Goal: Transaction & Acquisition: Purchase product/service

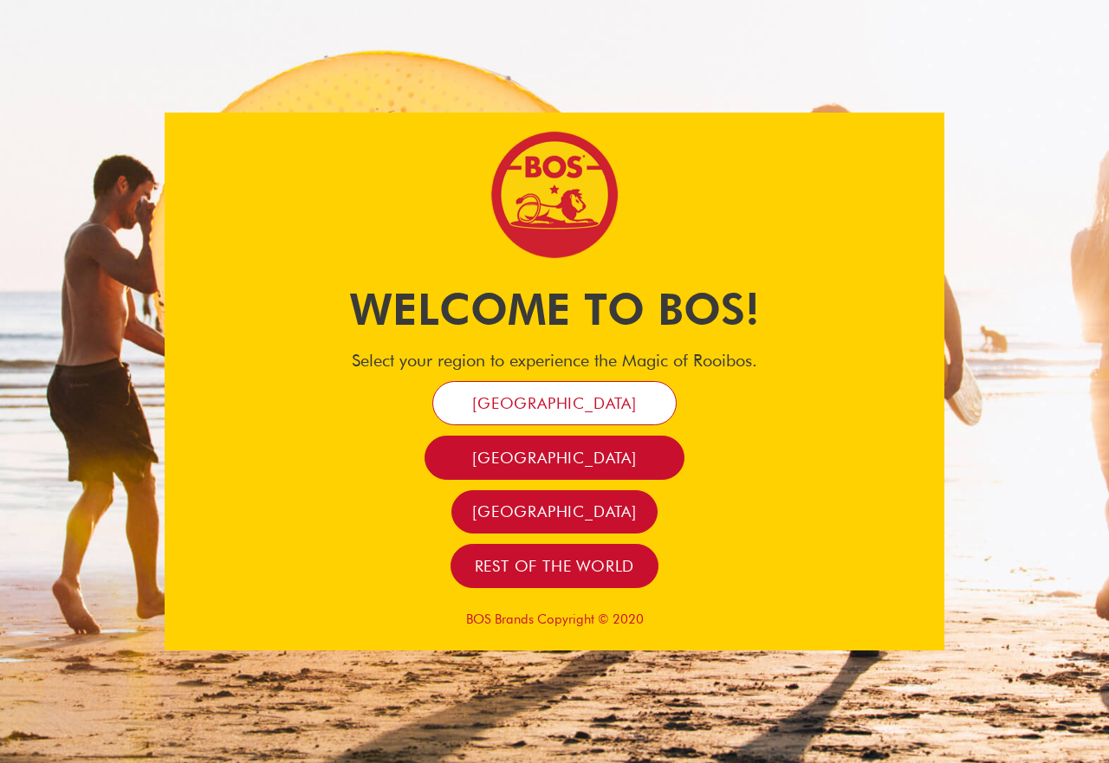
click at [595, 405] on span "South Africa" at bounding box center [554, 403] width 165 height 20
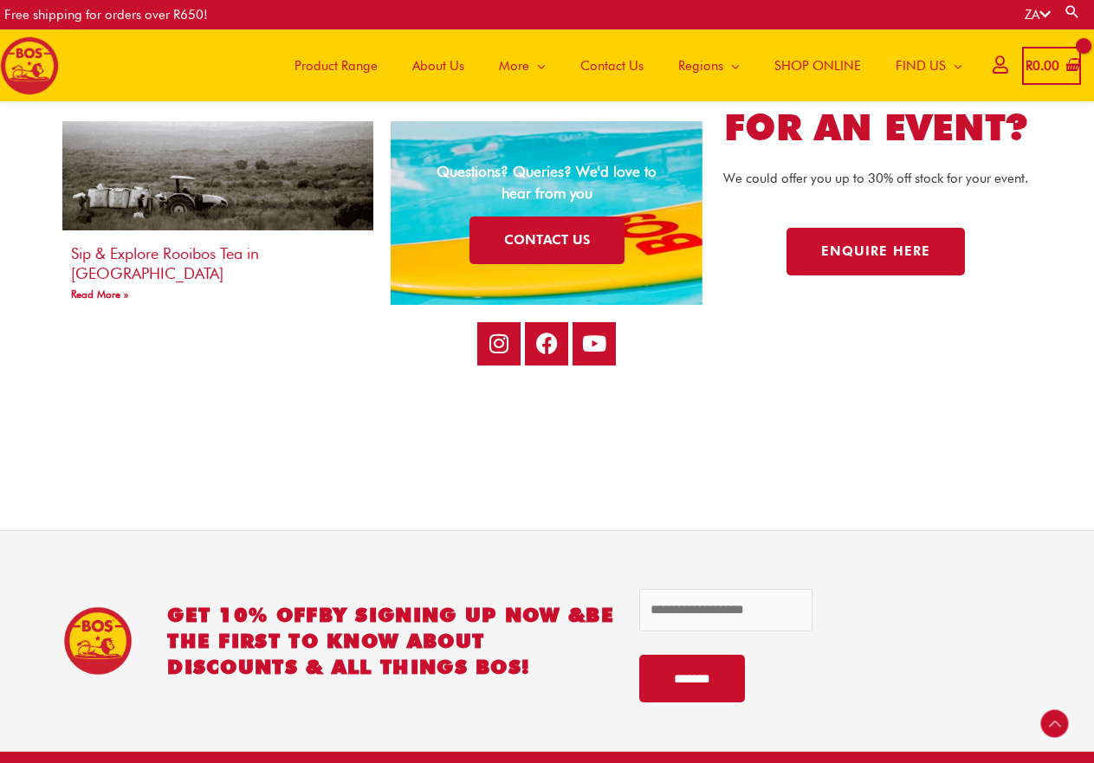
scroll to position [3363, 0]
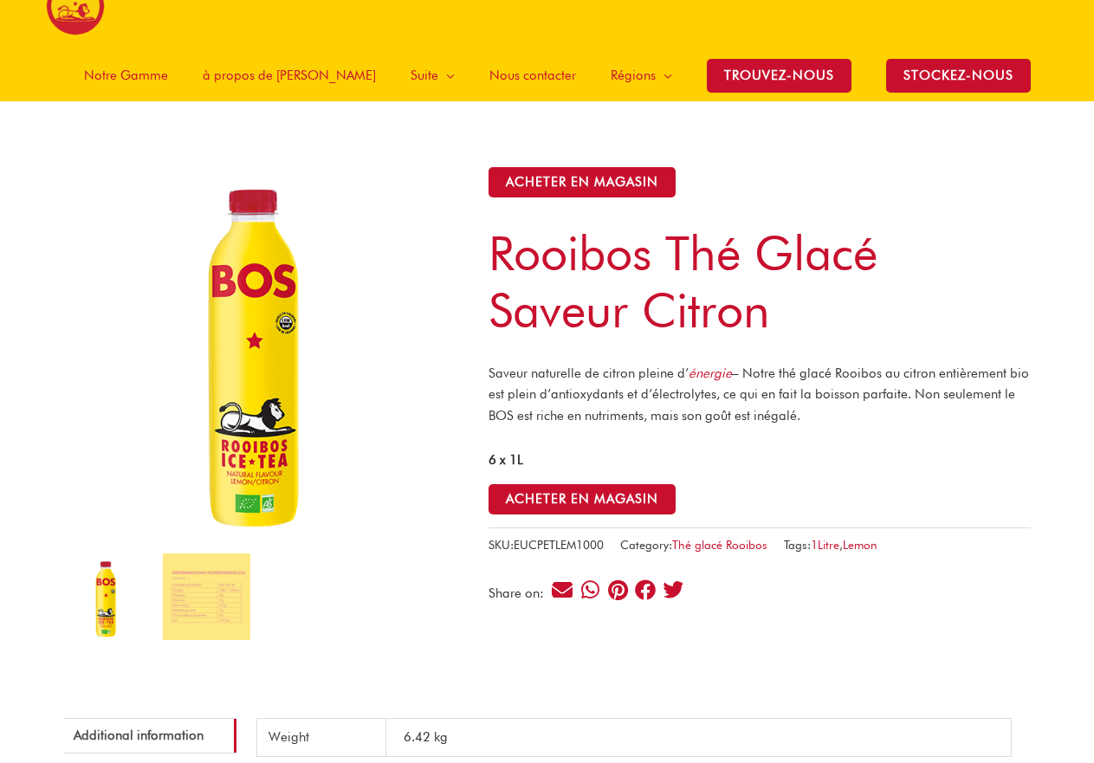
scroll to position [87, 0]
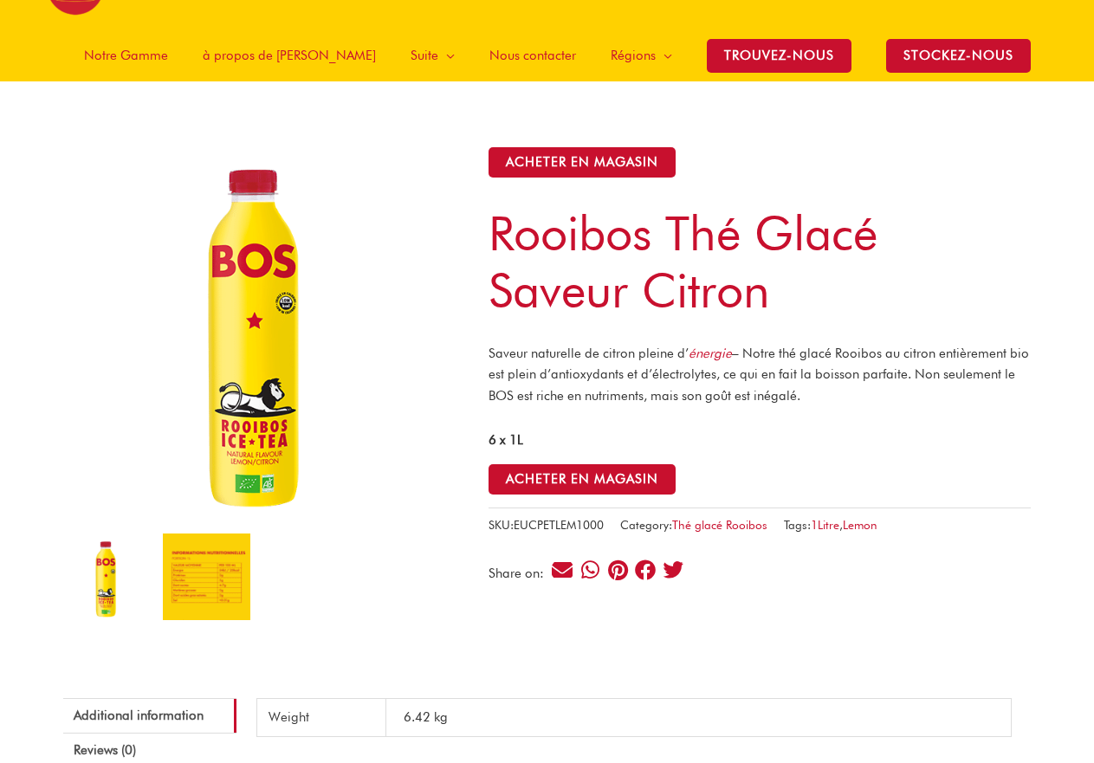
click at [245, 534] on img at bounding box center [206, 577] width 87 height 87
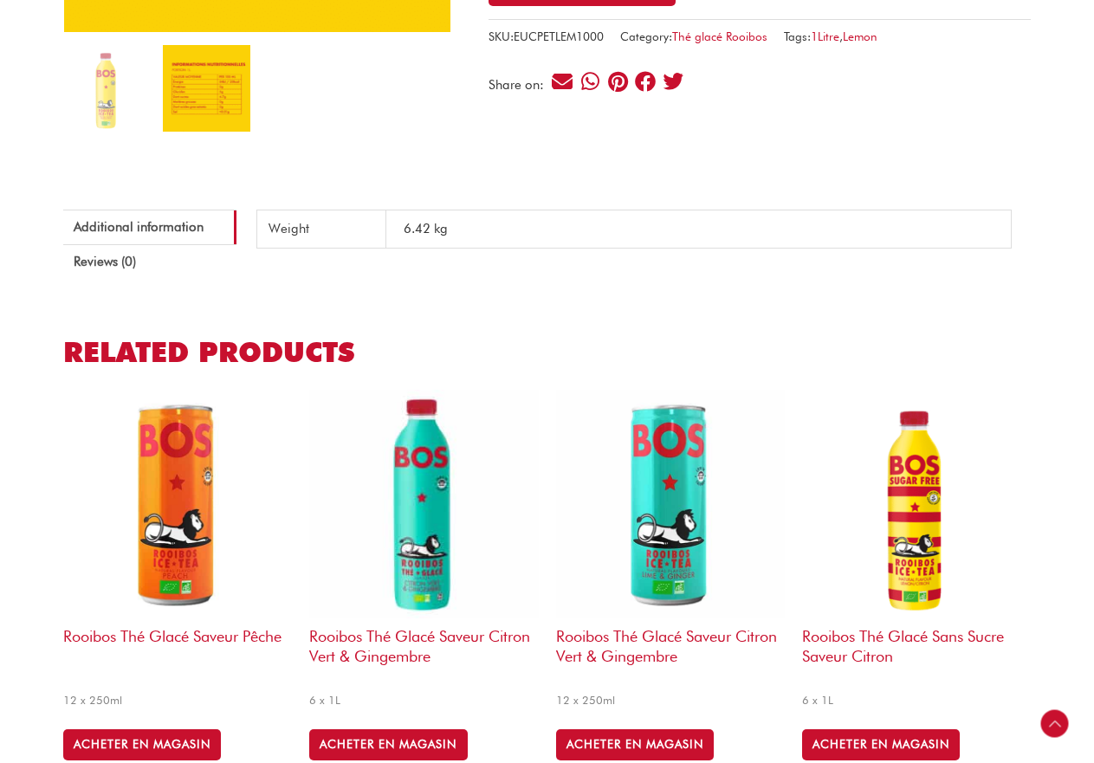
scroll to position [606, 0]
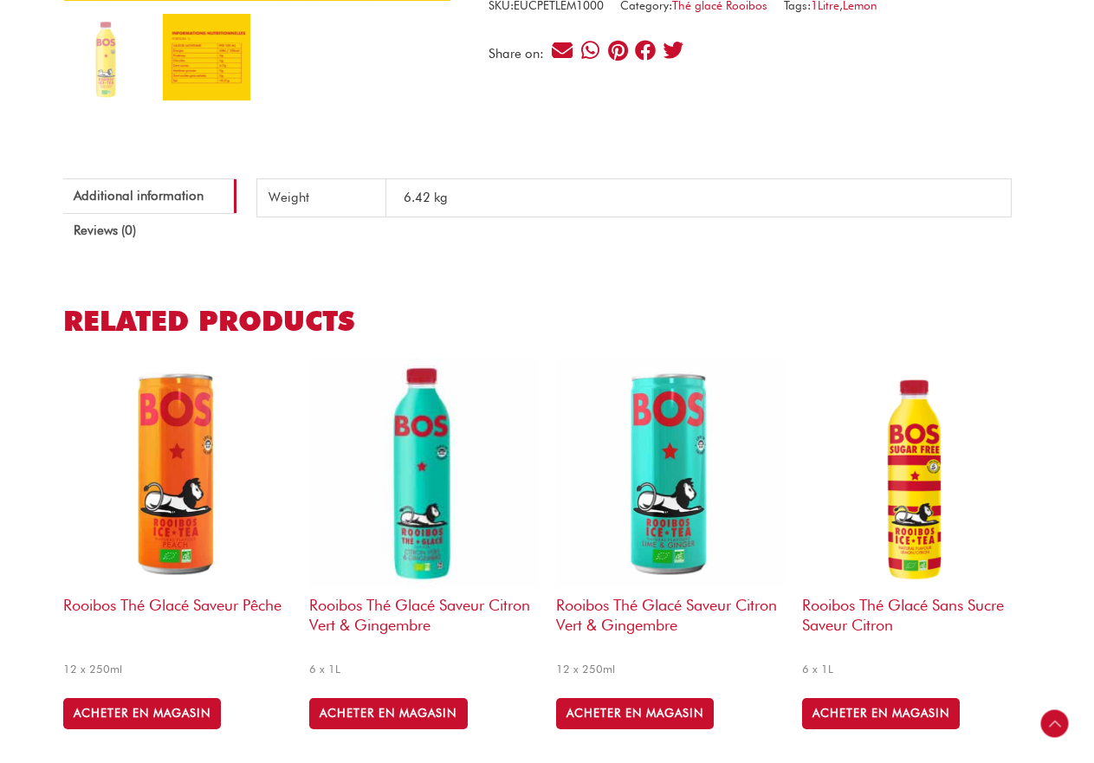
click at [209, 406] on img at bounding box center [177, 473] width 229 height 229
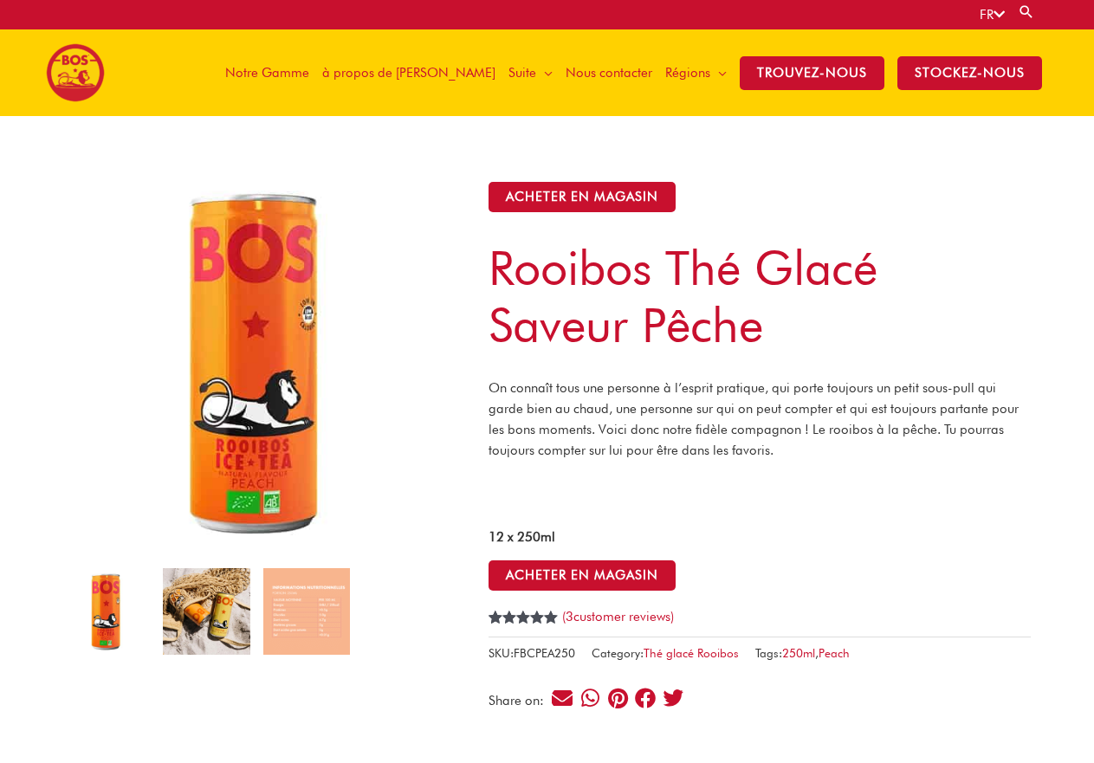
click at [215, 633] on img at bounding box center [206, 611] width 87 height 87
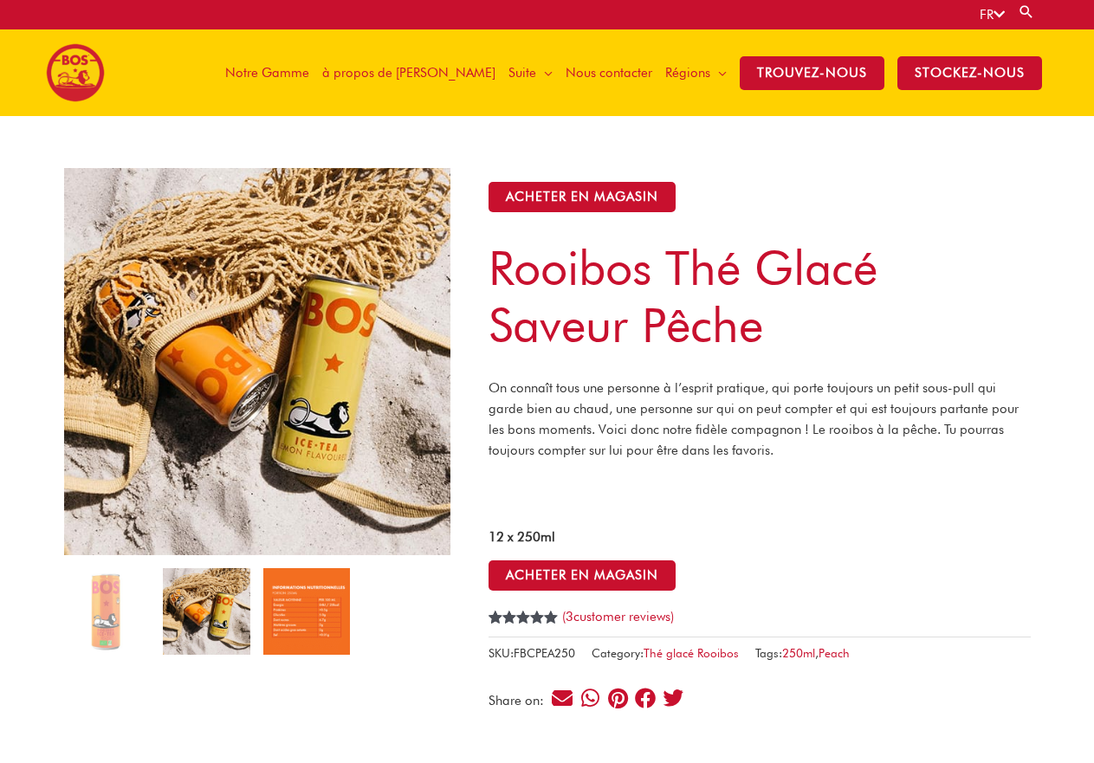
click at [313, 614] on img at bounding box center [306, 611] width 87 height 87
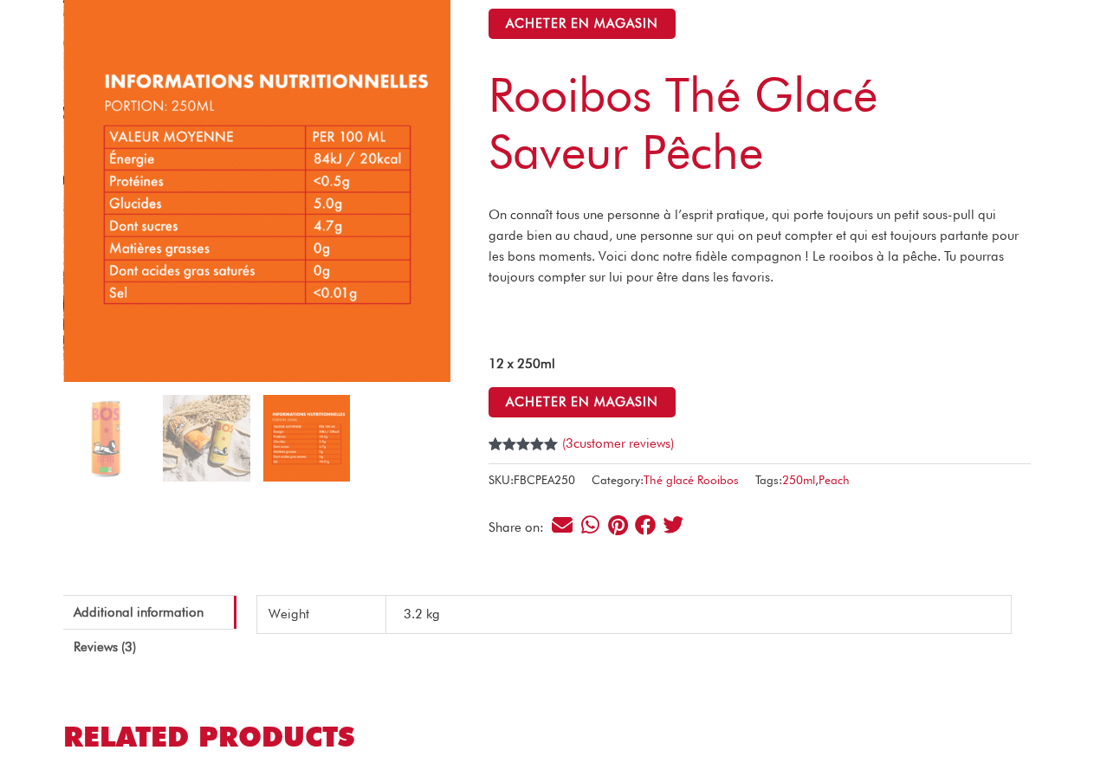
scroll to position [87, 0]
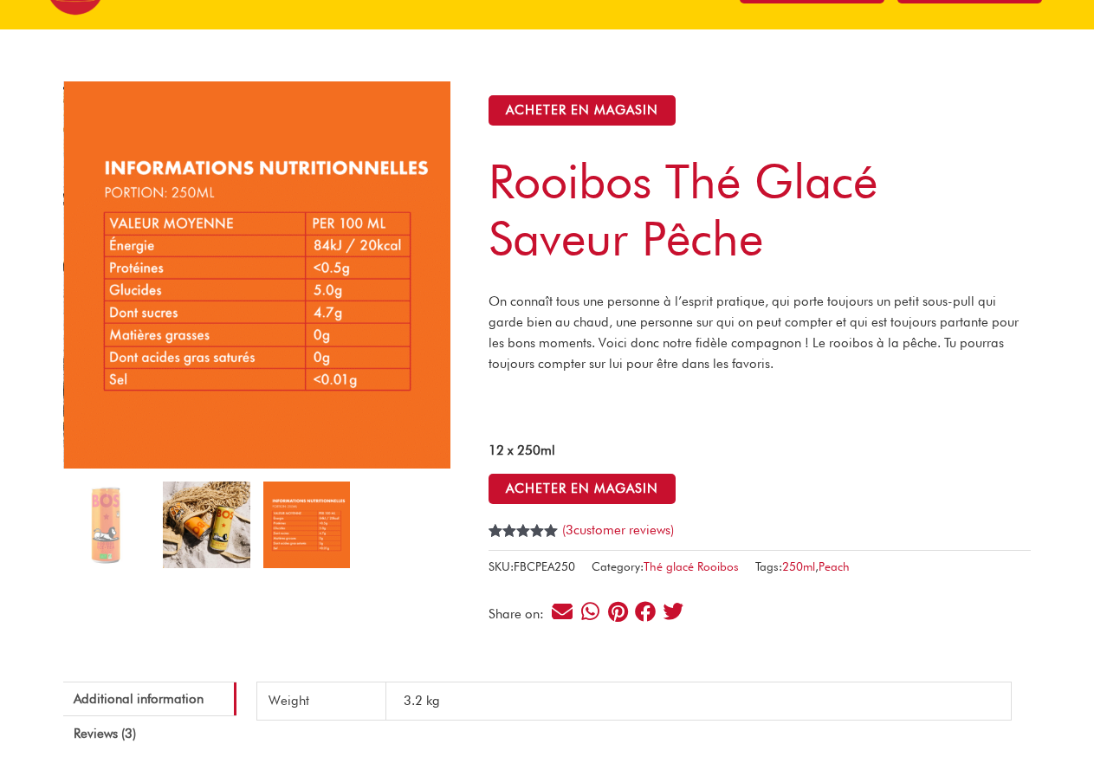
click at [223, 543] on img at bounding box center [206, 525] width 87 height 87
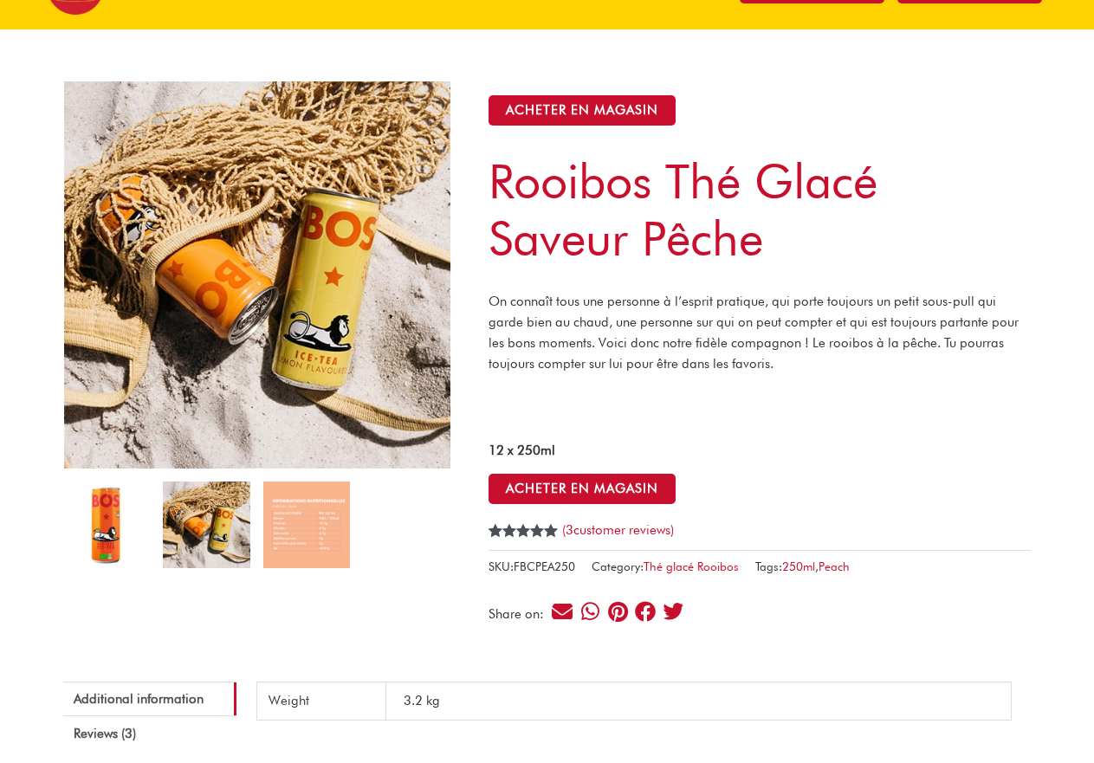
click at [111, 526] on img at bounding box center [106, 525] width 87 height 87
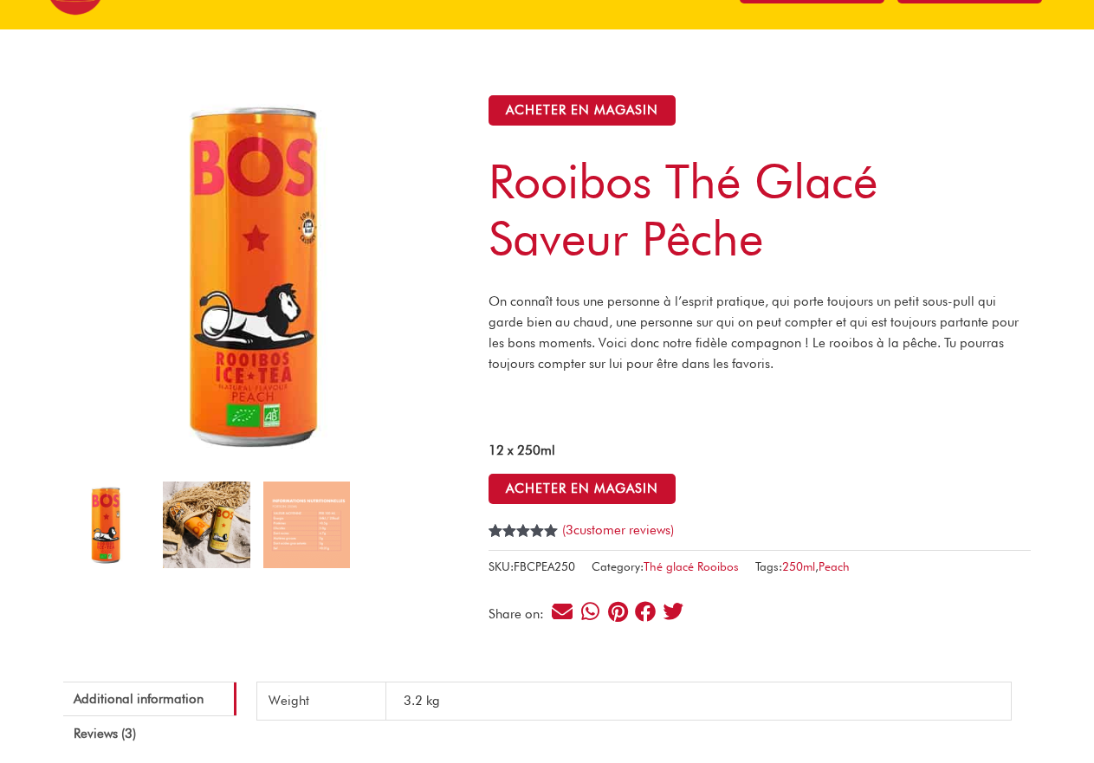
click at [220, 507] on img at bounding box center [206, 525] width 87 height 87
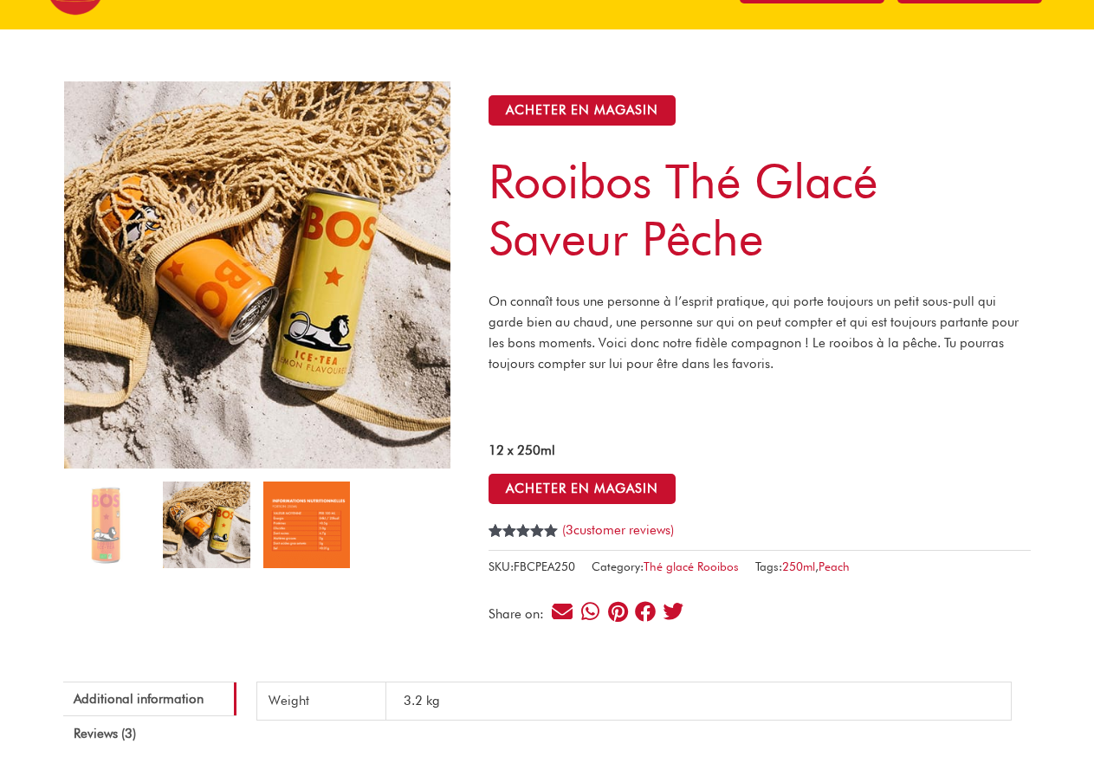
click at [276, 508] on img at bounding box center [306, 525] width 87 height 87
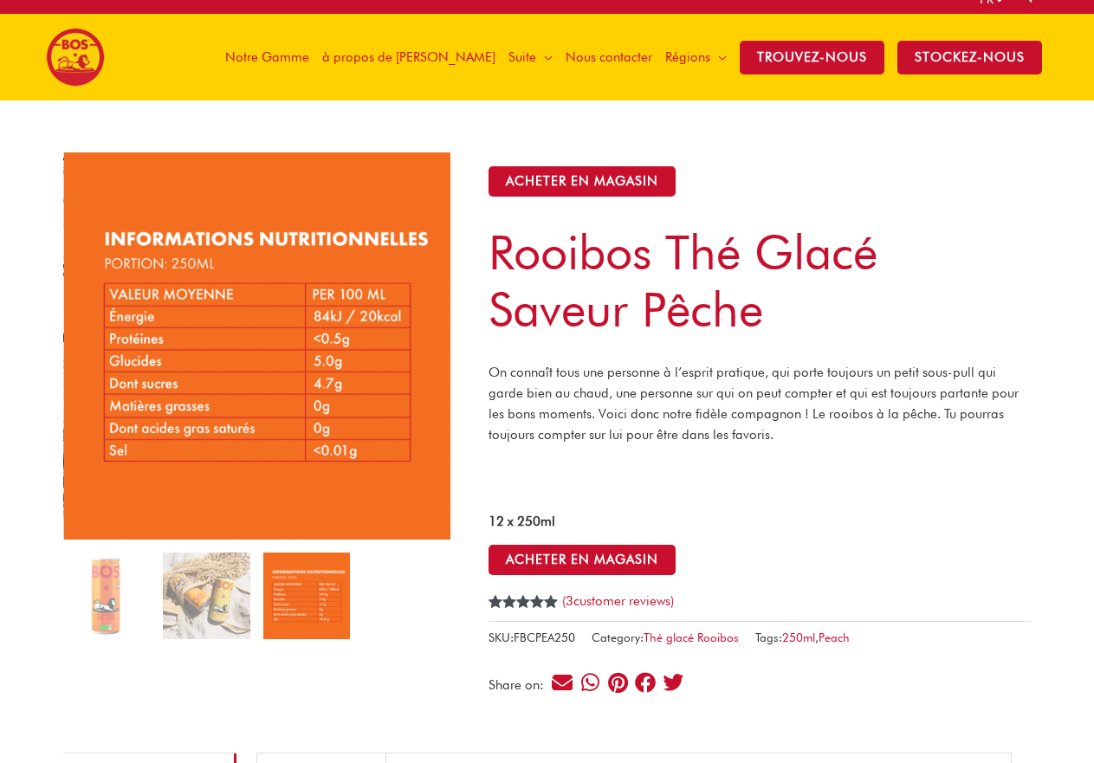
scroll to position [0, 0]
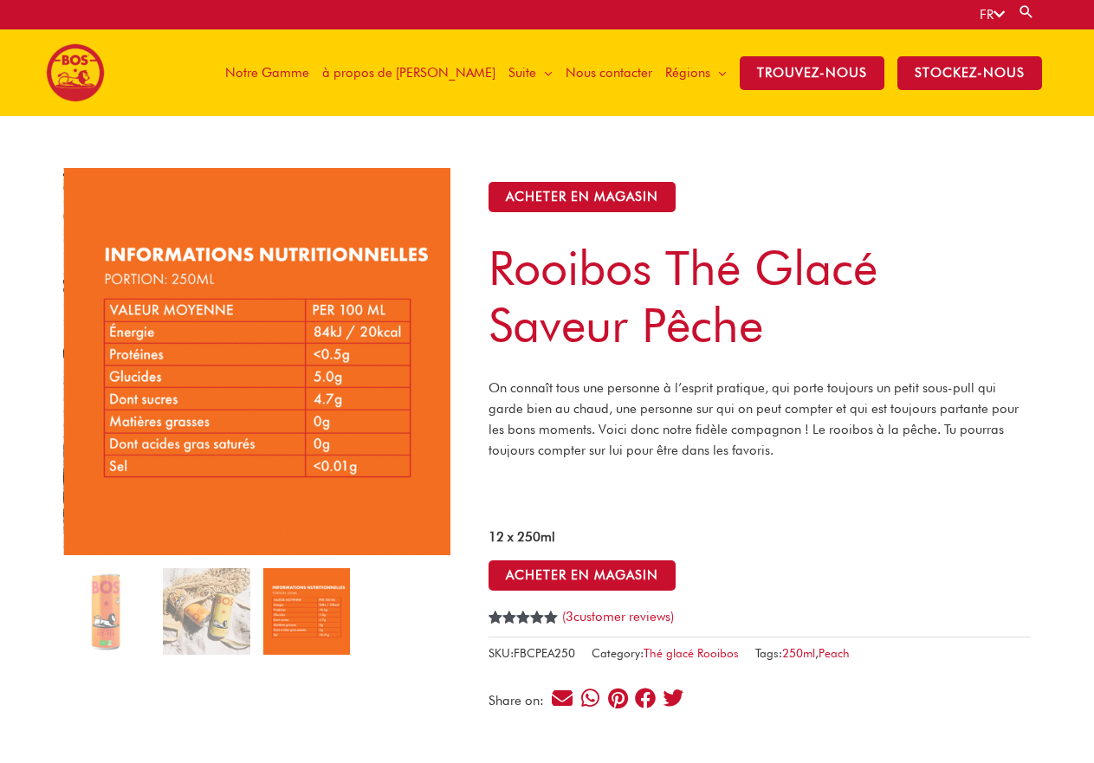
click at [1028, 12] on link "Search" at bounding box center [1026, 11] width 17 height 16
click at [910, 16] on input "Search for:" at bounding box center [946, 12] width 204 height 24
paste input "**********"
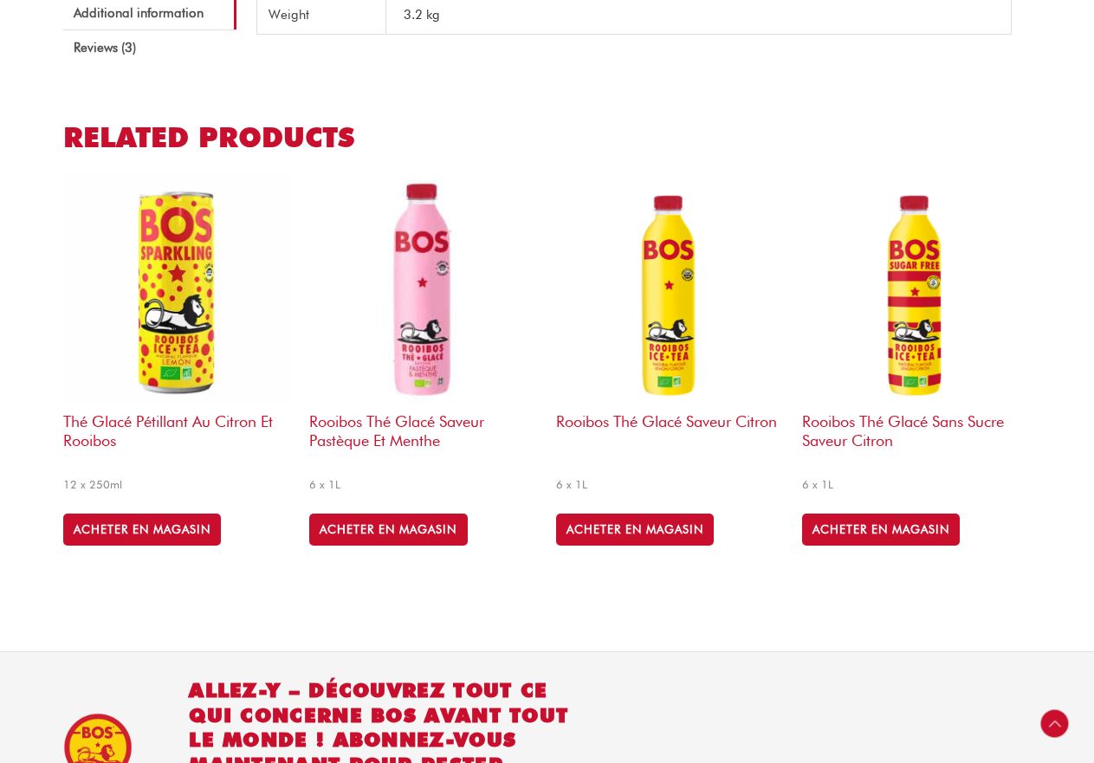
scroll to position [780, 0]
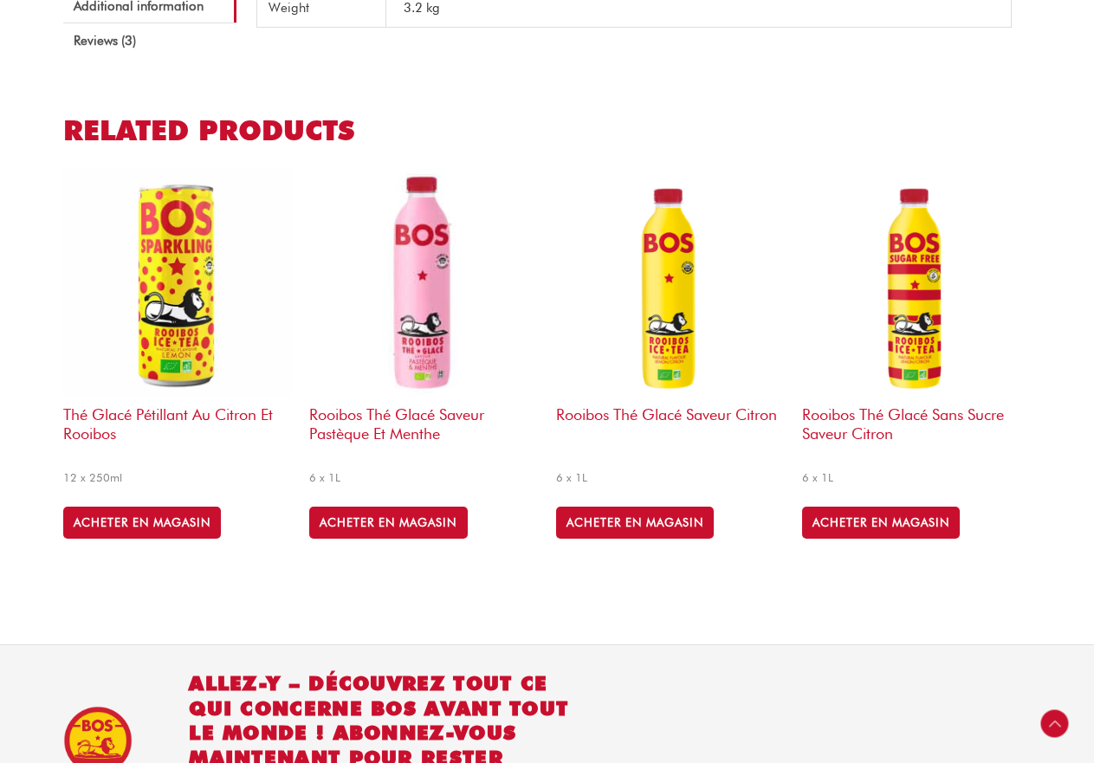
type input "**********"
click at [287, 128] on h2 "Related products" at bounding box center [547, 130] width 968 height 35
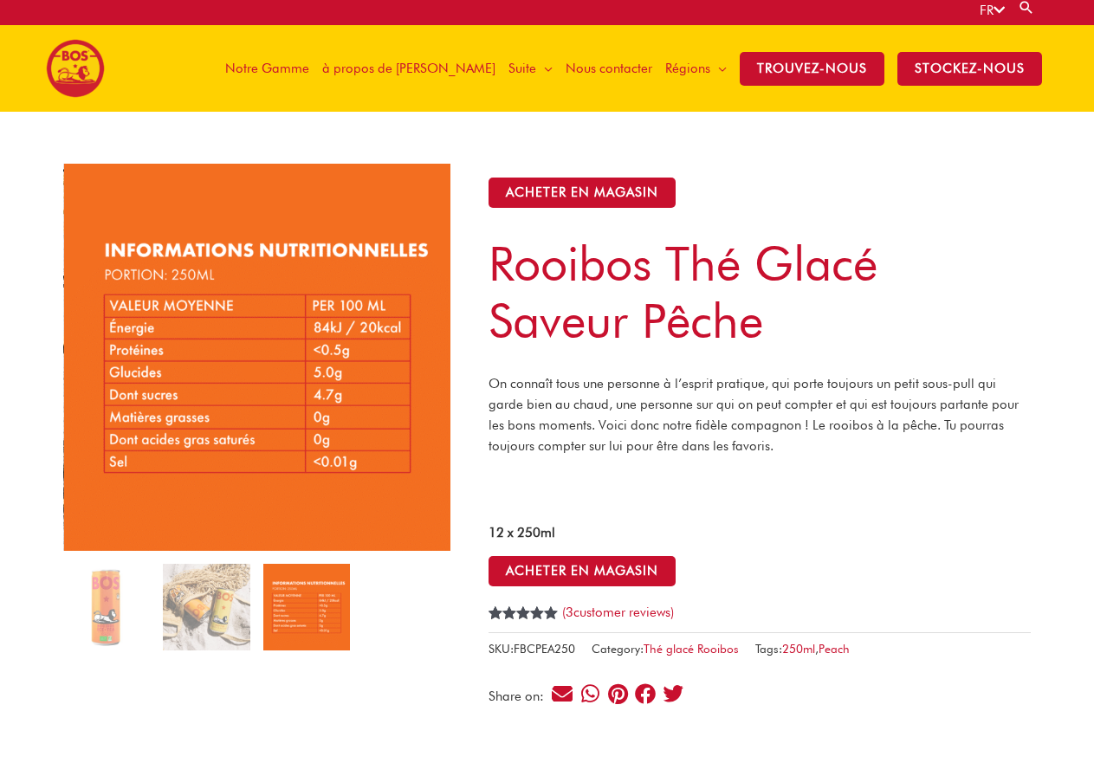
scroll to position [0, 0]
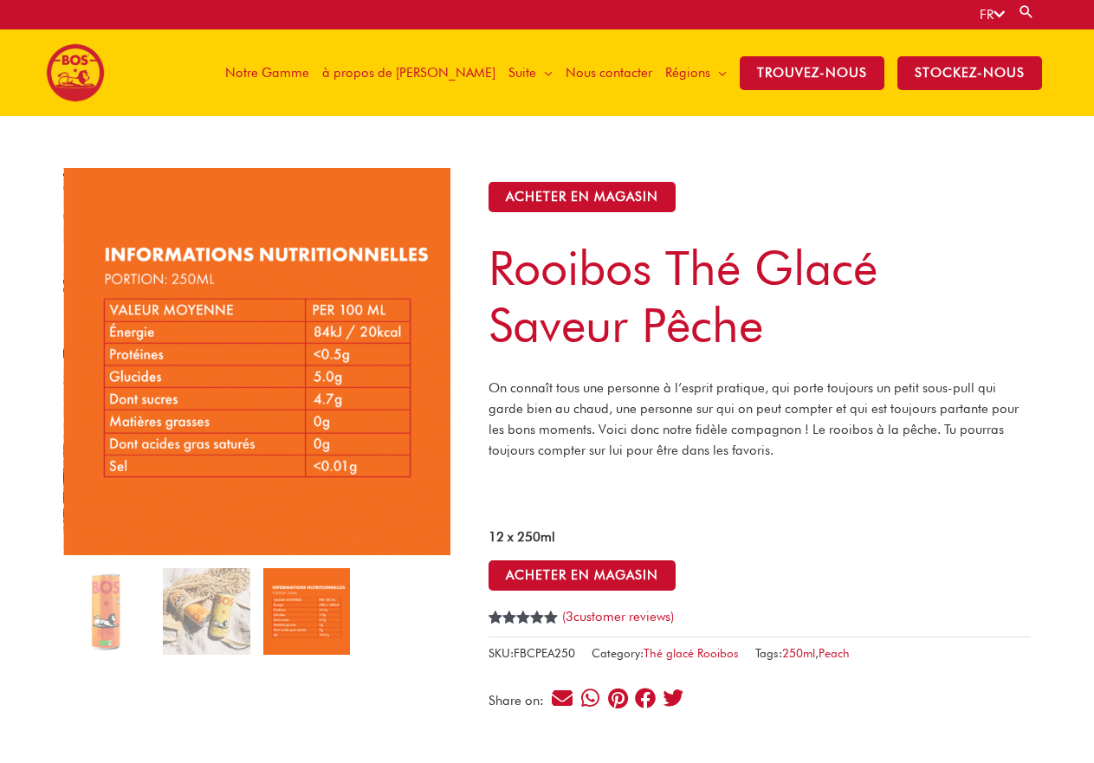
click at [309, 75] on span "Notre Gamme" at bounding box center [267, 73] width 84 height 52
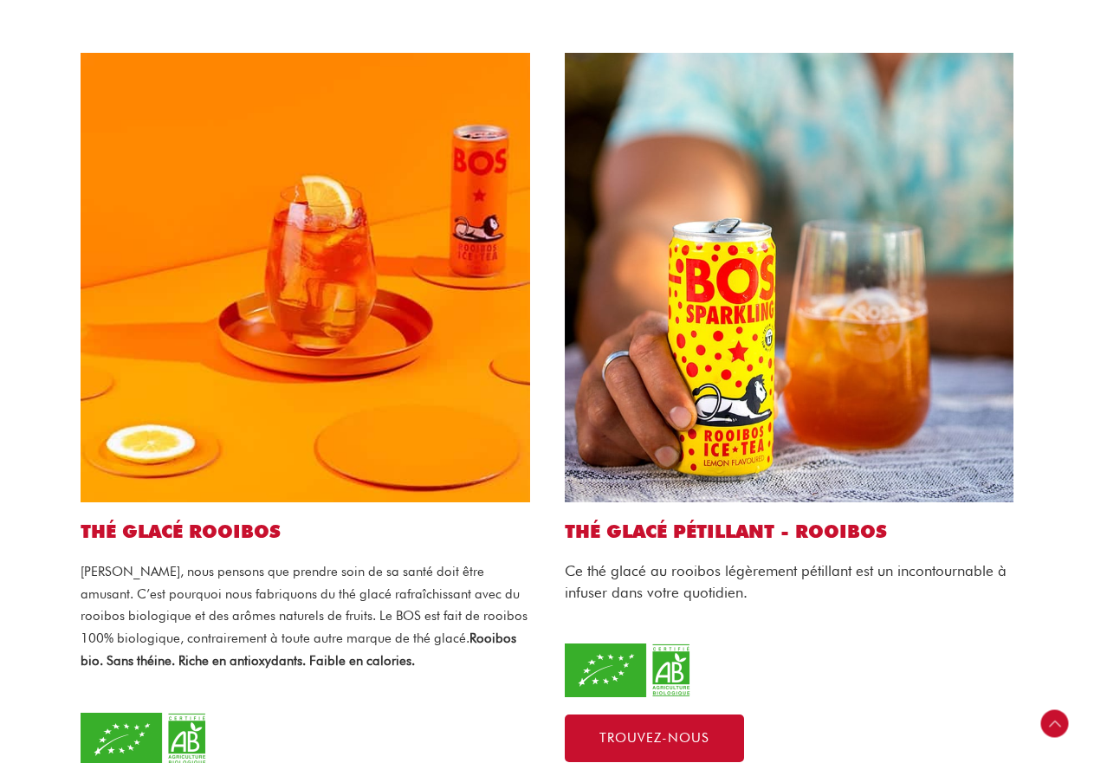
scroll to position [520, 0]
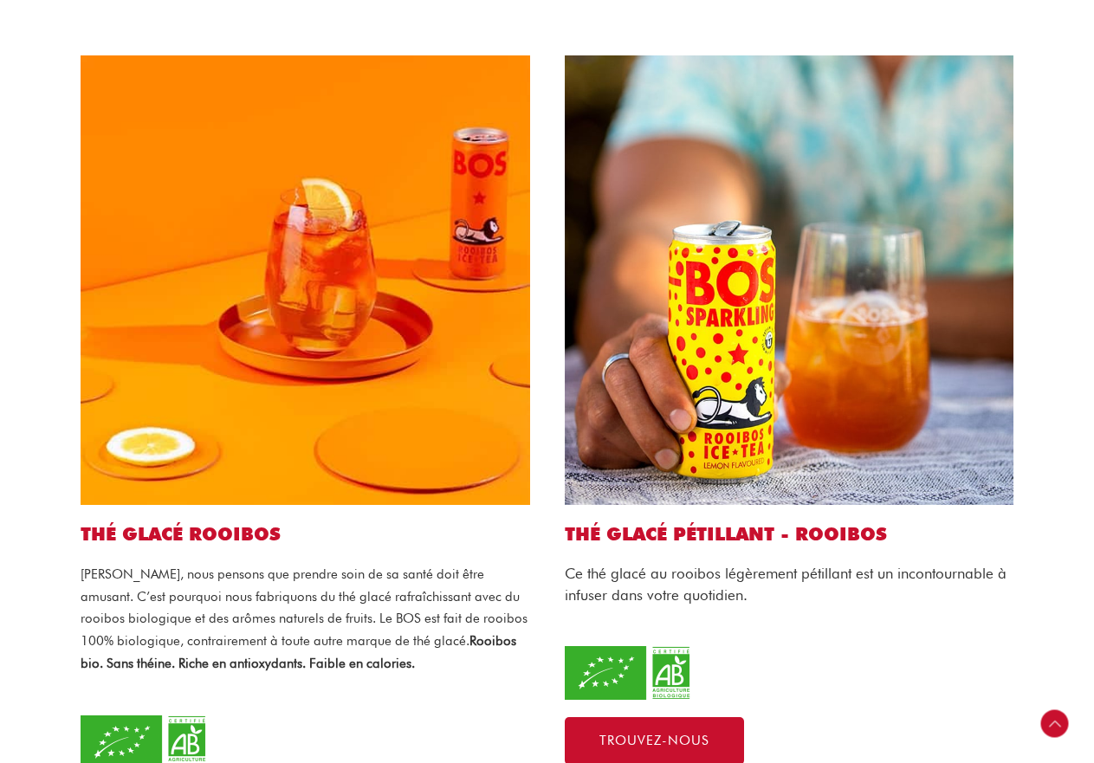
click at [405, 267] on img at bounding box center [306, 280] width 450 height 450
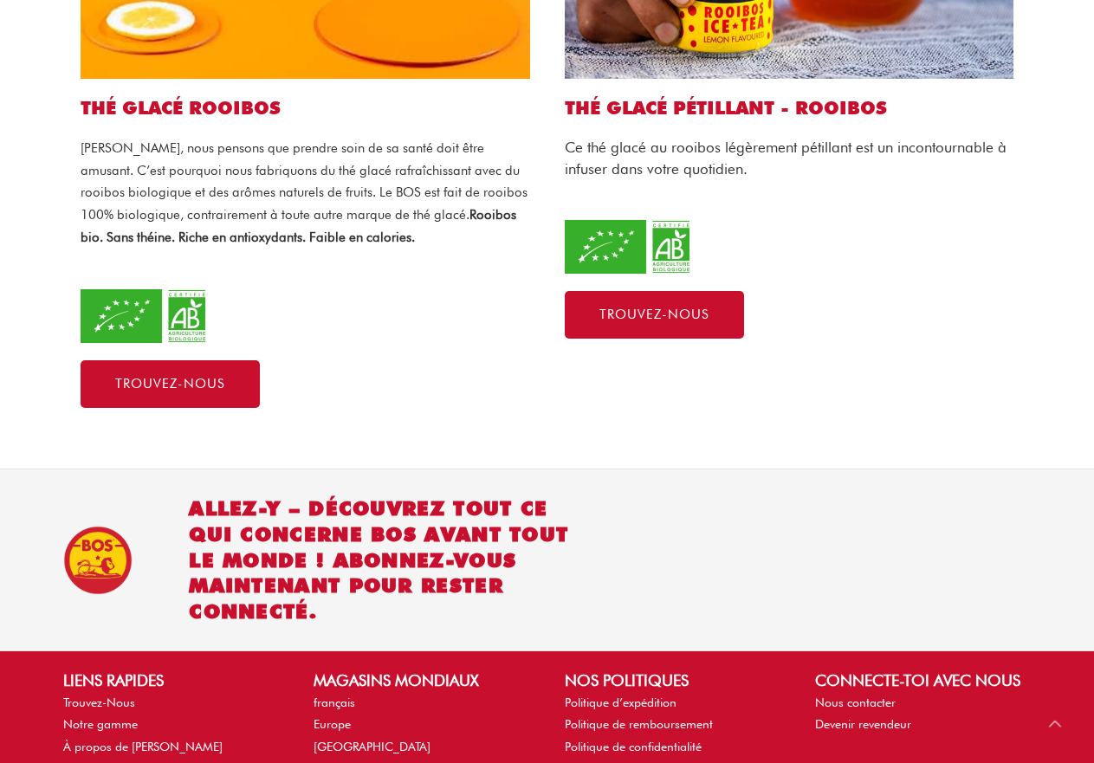
scroll to position [953, 0]
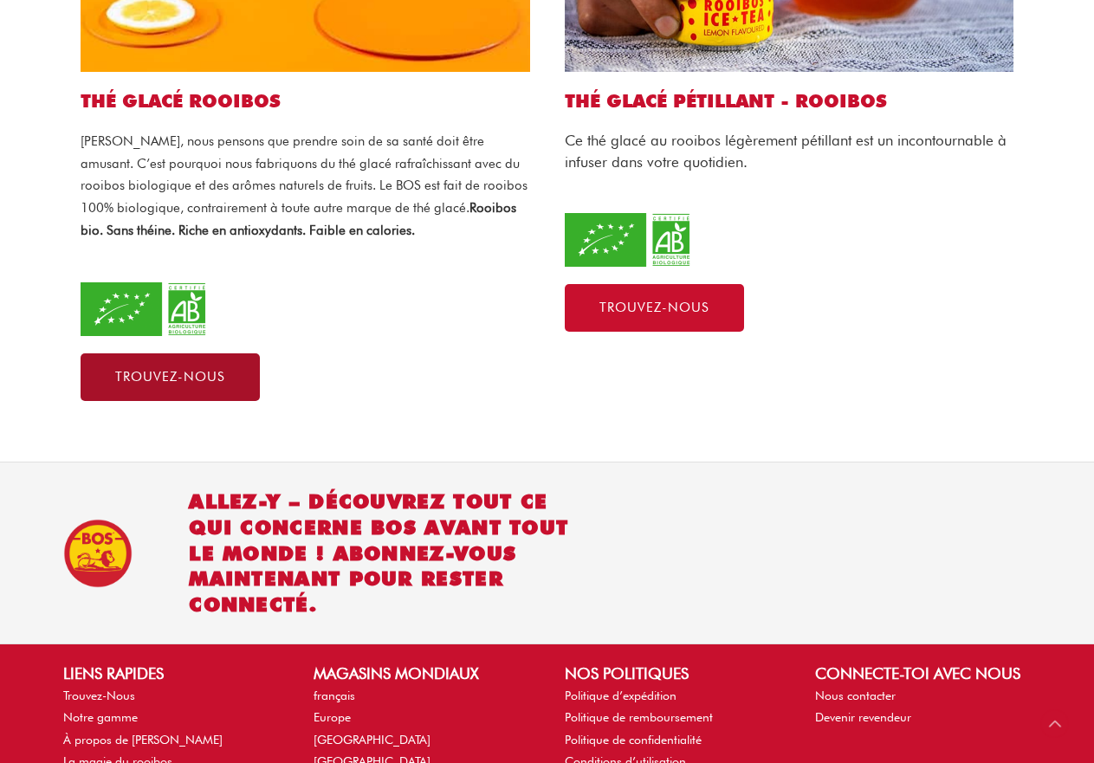
click at [185, 371] on span "Trouvez-nous" at bounding box center [170, 377] width 110 height 13
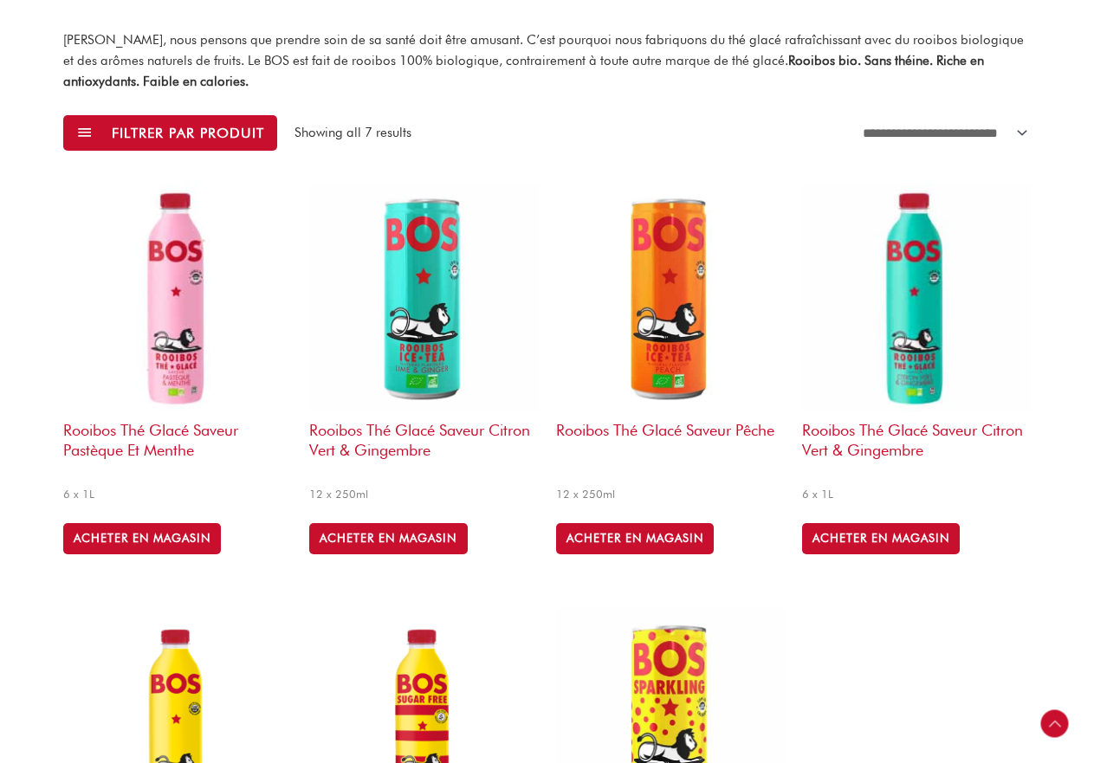
scroll to position [459, 0]
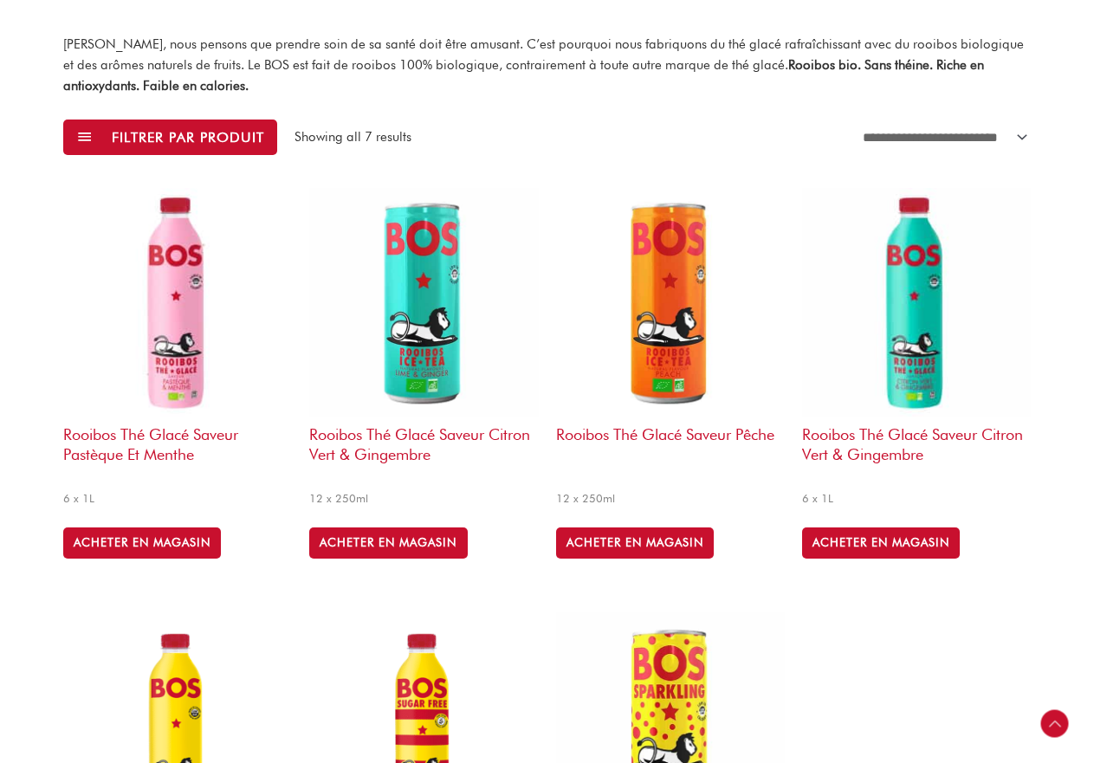
click at [423, 291] on img at bounding box center [423, 302] width 229 height 229
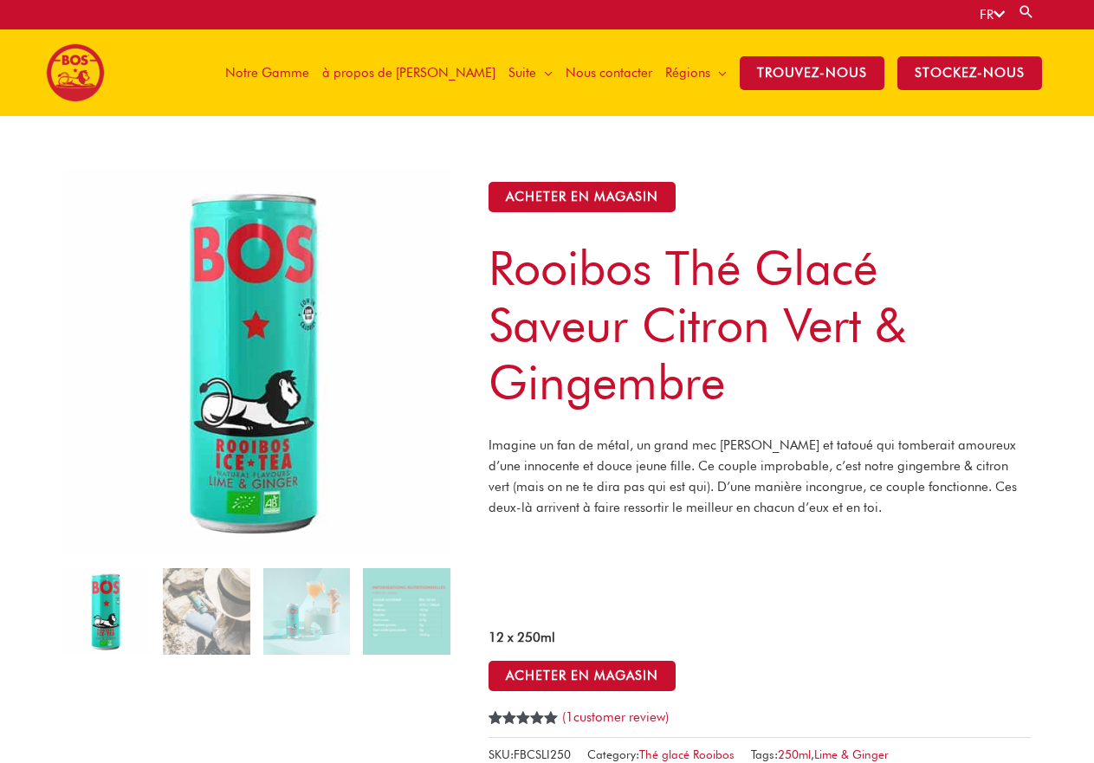
drag, startPoint x: 249, startPoint y: 327, endPoint x: 393, endPoint y: 245, distance: 166.4
click at [393, 245] on img at bounding box center [256, 361] width 387 height 387
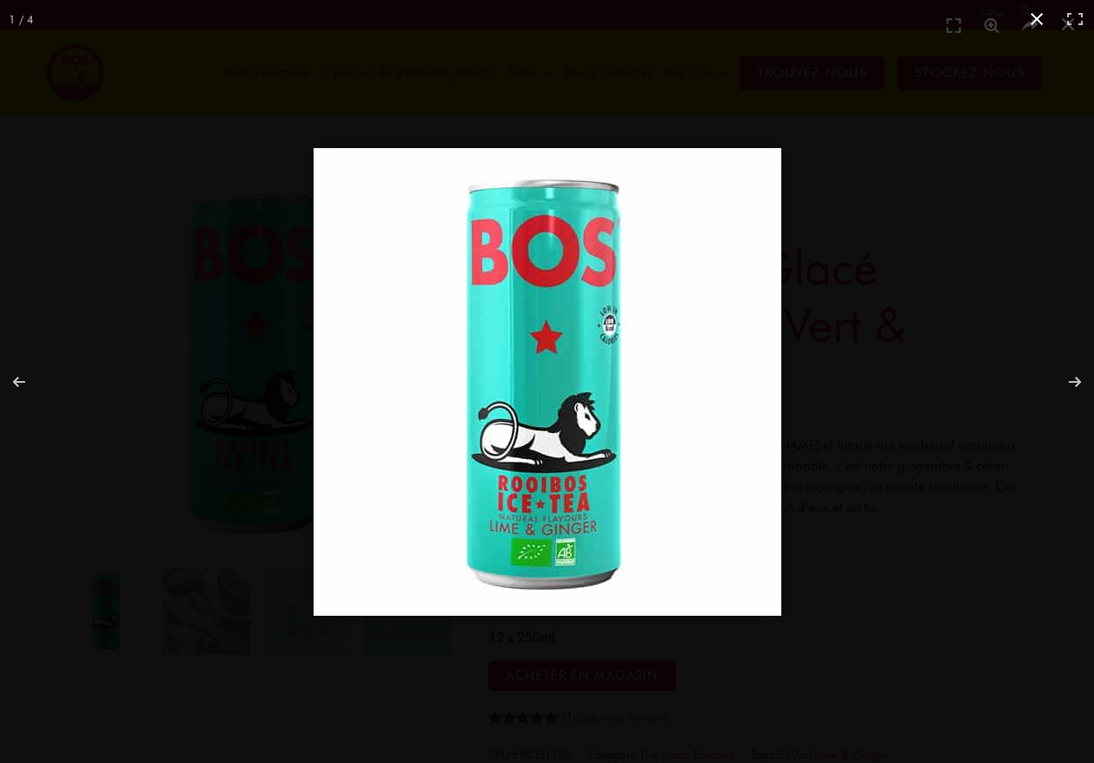
click at [1041, 25] on button "Close (Esc)" at bounding box center [1037, 19] width 38 height 38
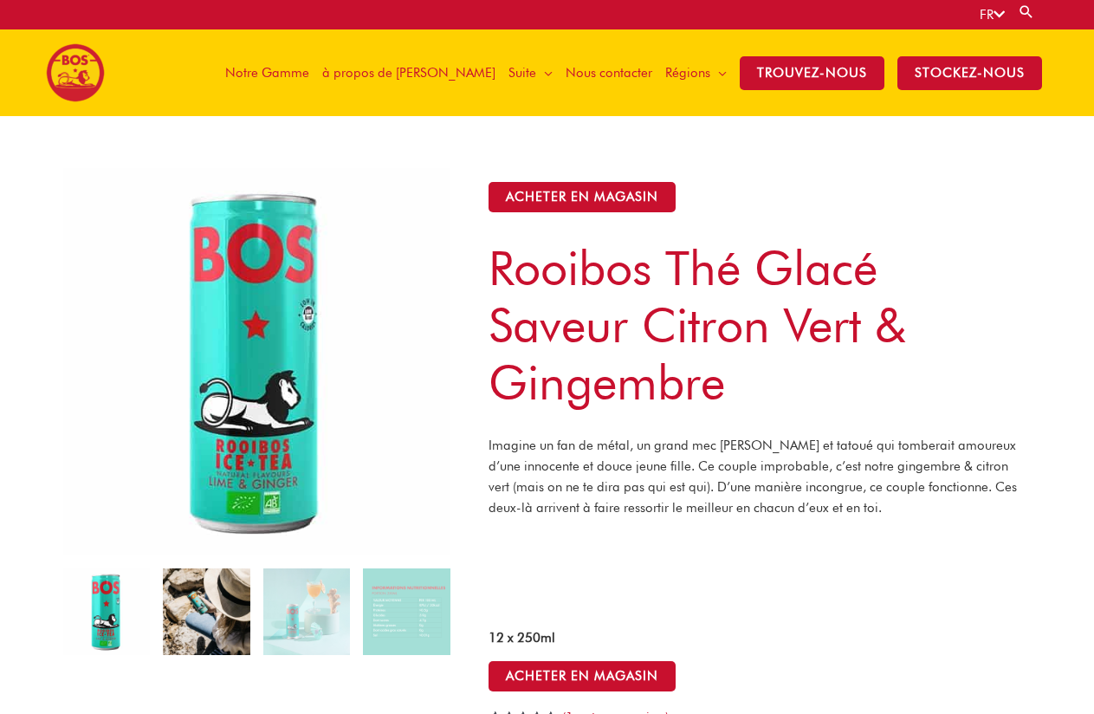
click at [217, 595] on img at bounding box center [206, 611] width 87 height 87
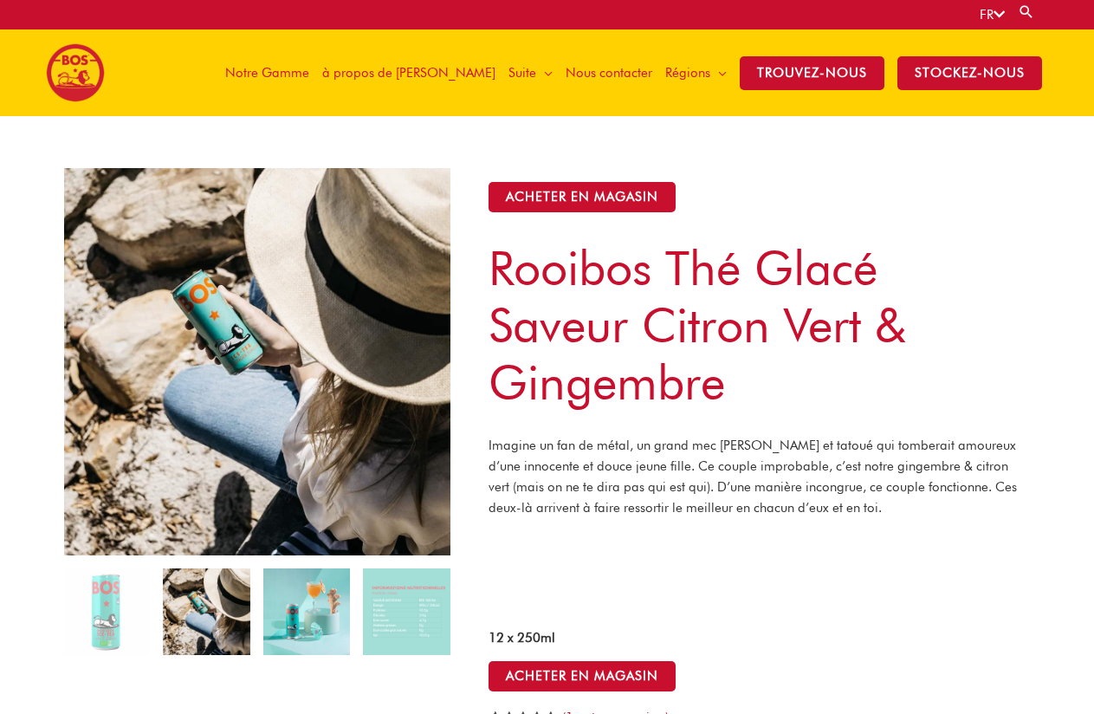
click at [306, 592] on img at bounding box center [306, 611] width 87 height 87
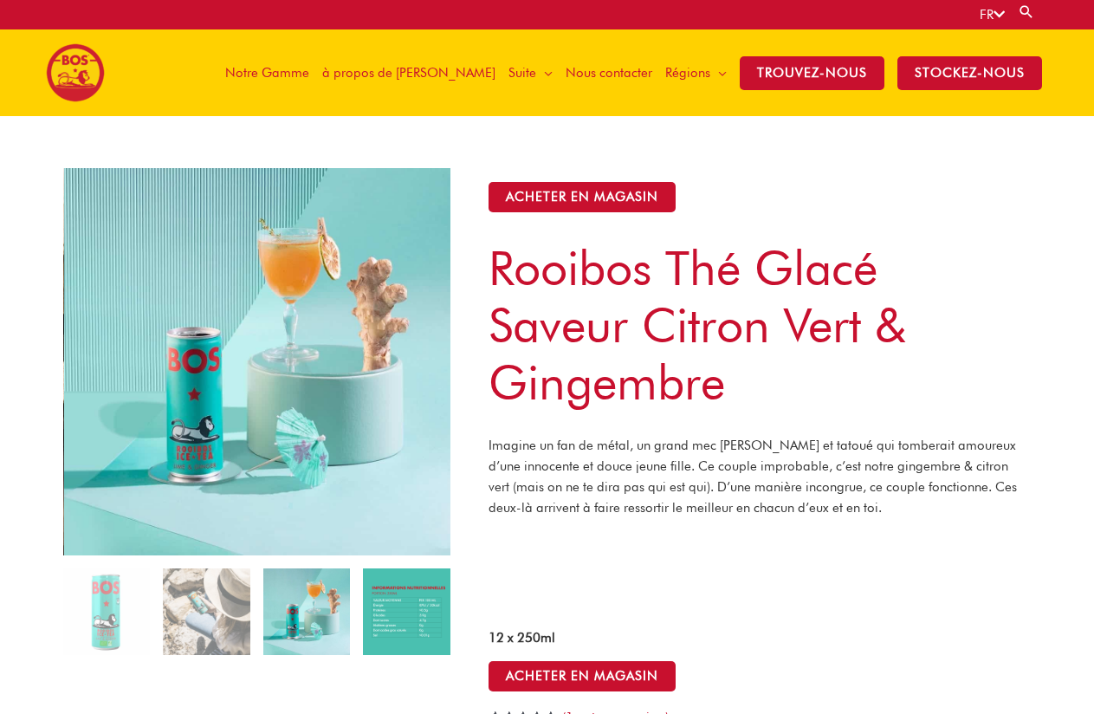
click at [388, 587] on img at bounding box center [406, 611] width 87 height 87
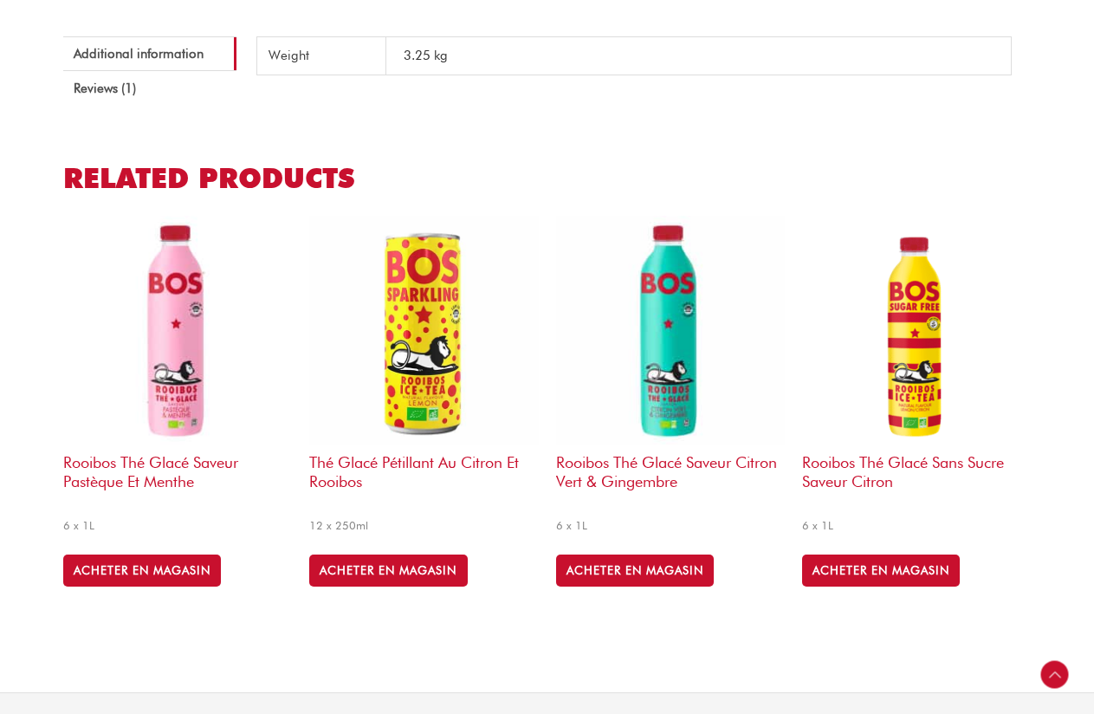
scroll to position [520, 0]
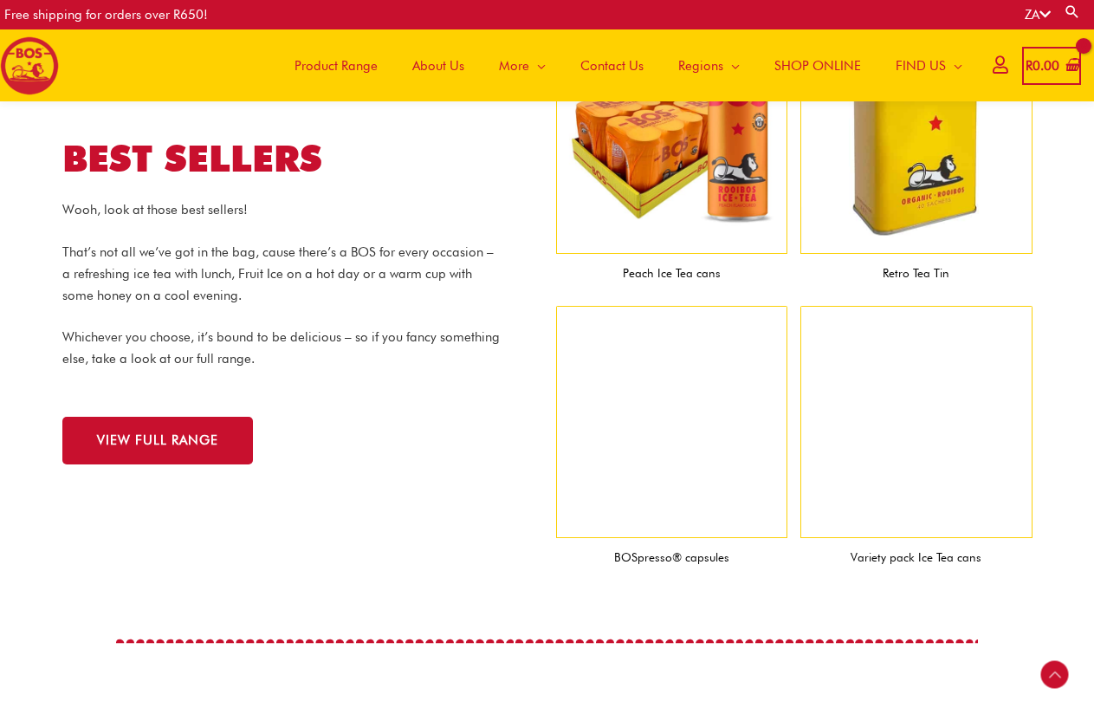
scroll to position [1718, 0]
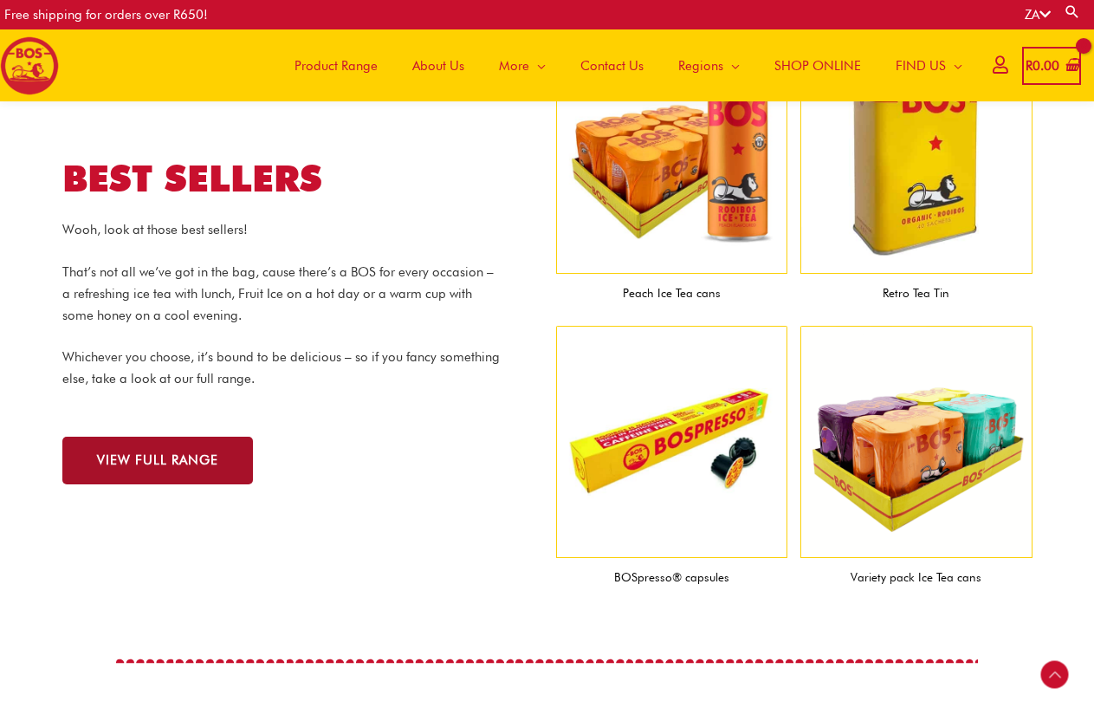
click at [190, 465] on span "VIEW FULL RANGE" at bounding box center [157, 460] width 121 height 13
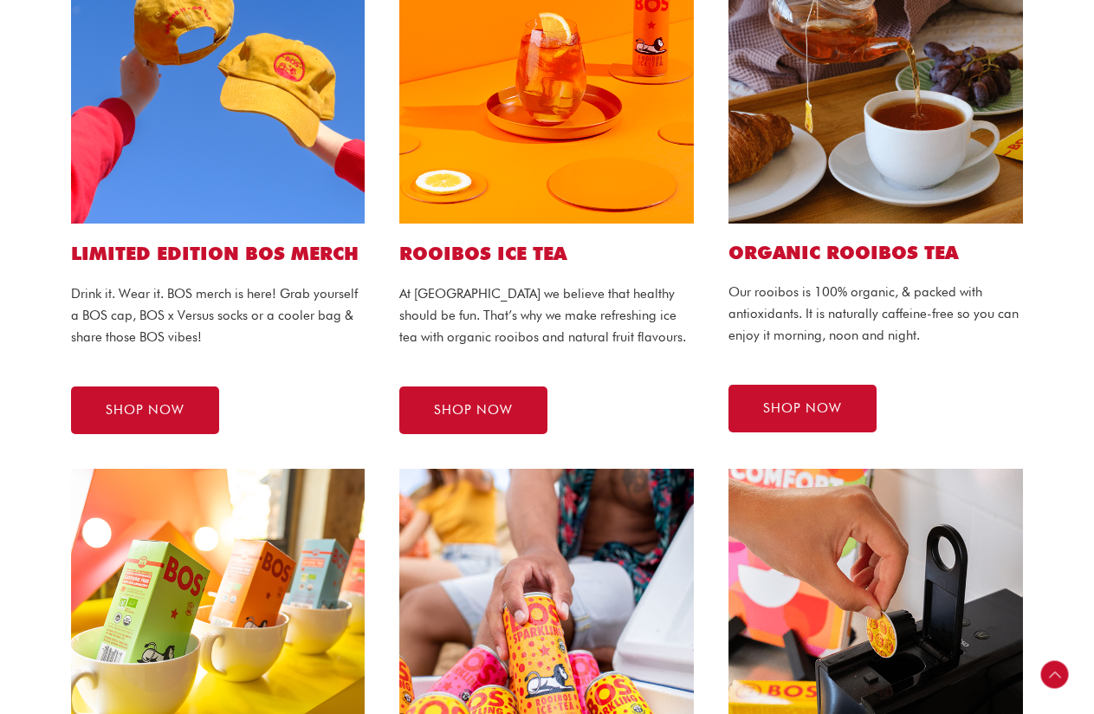
scroll to position [433, 0]
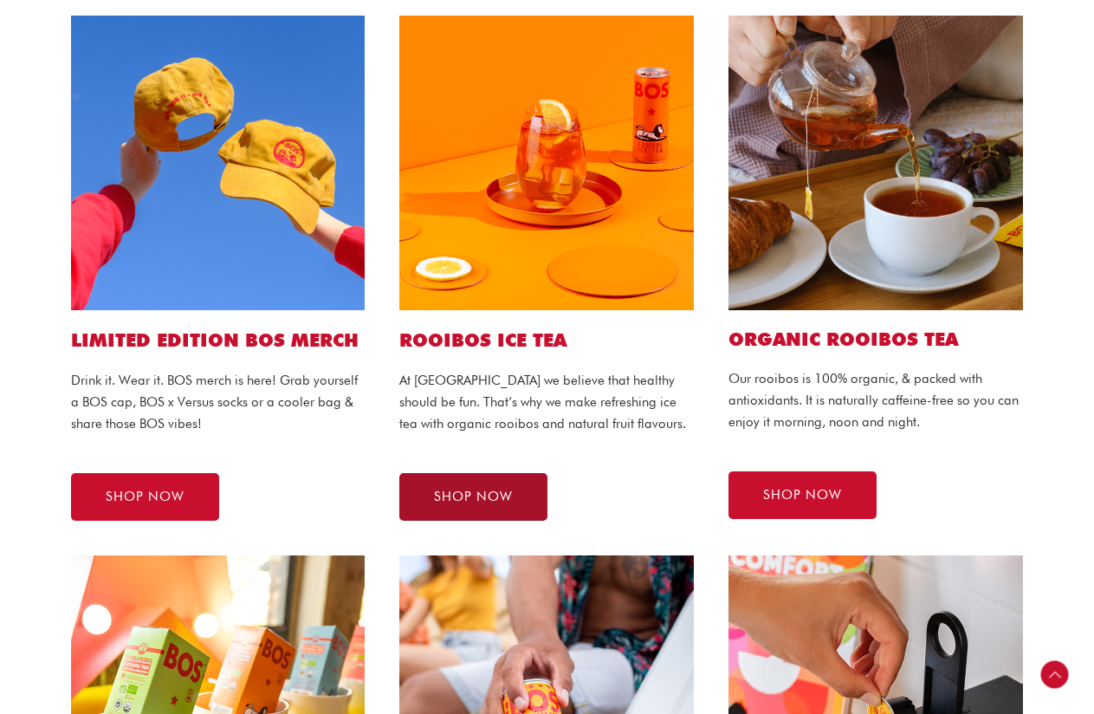
click at [512, 490] on span "SHOP NOW" at bounding box center [473, 496] width 79 height 13
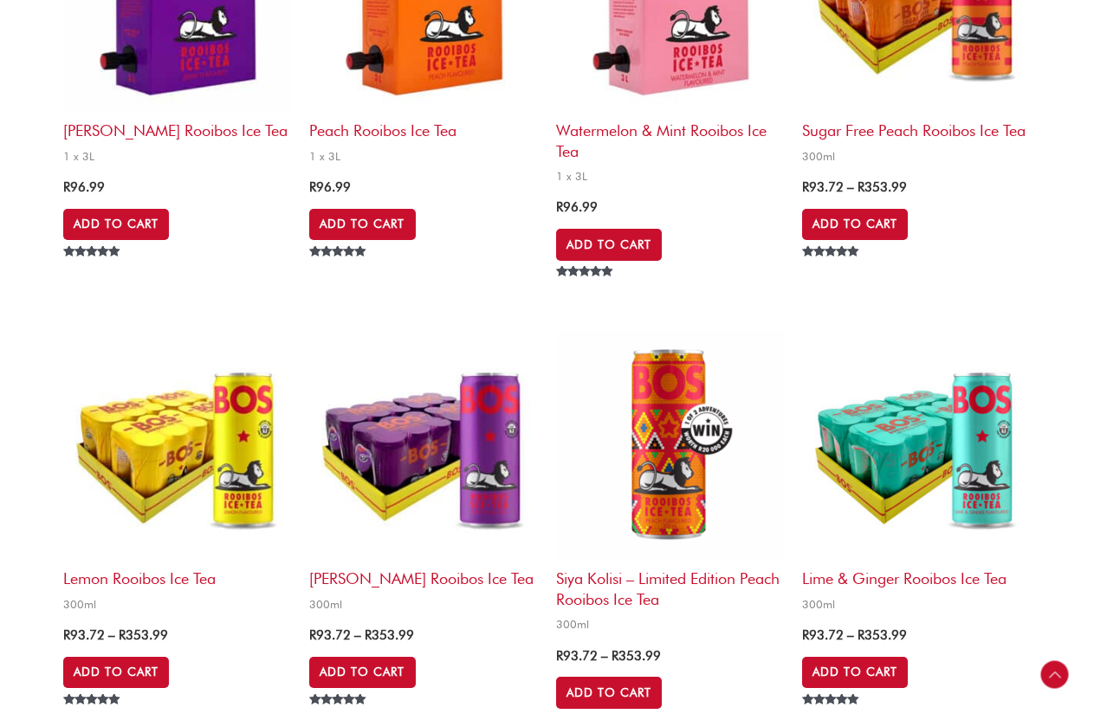
scroll to position [1819, 0]
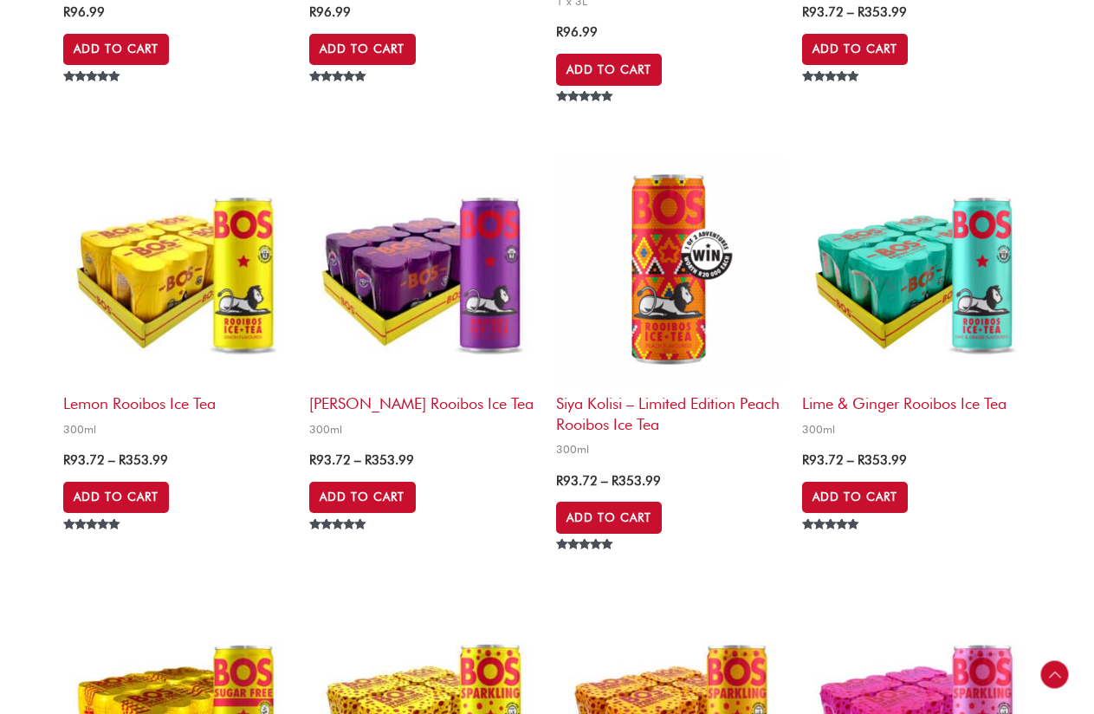
click at [229, 300] on img at bounding box center [177, 270] width 229 height 229
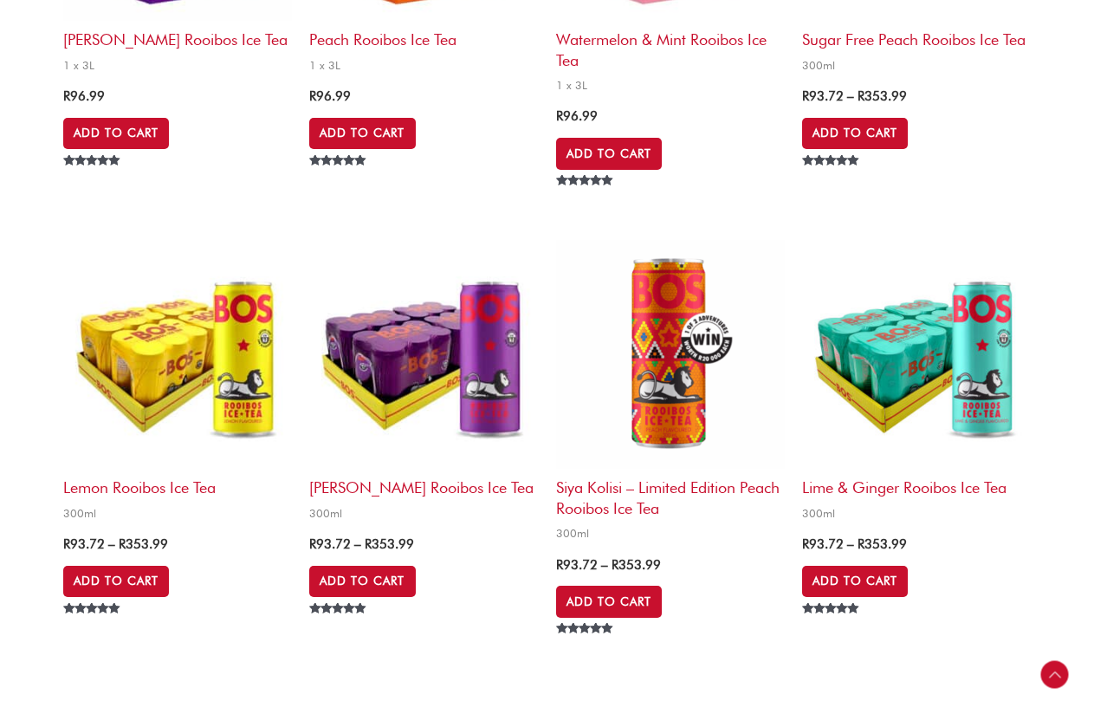
scroll to position [1732, 0]
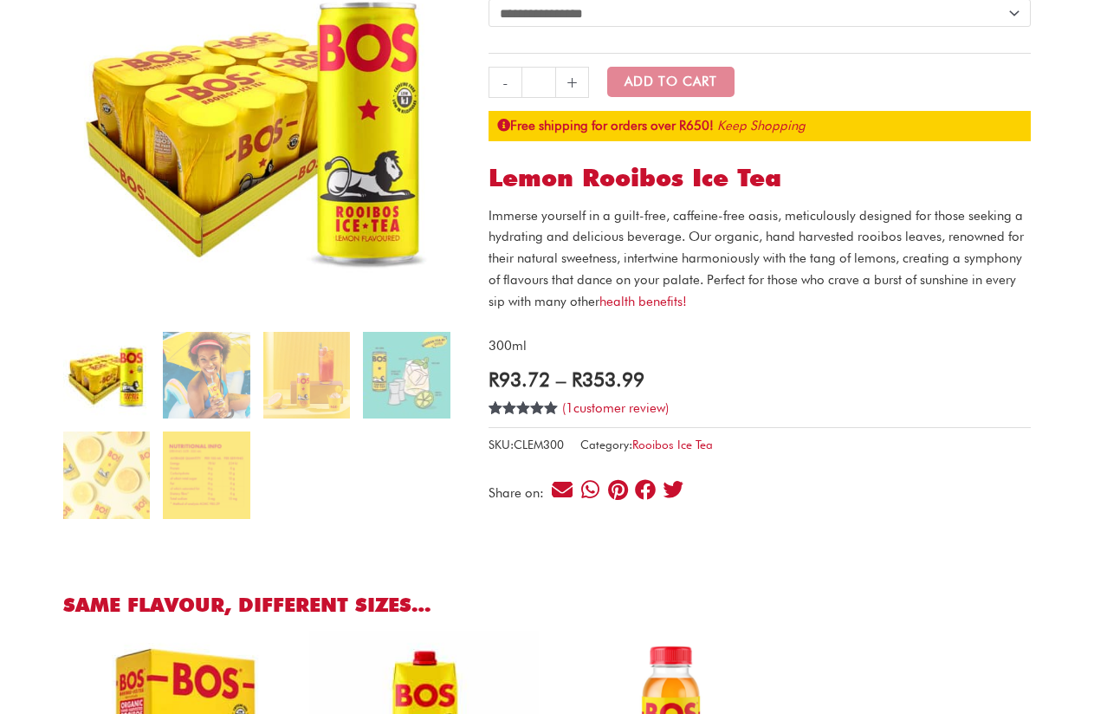
scroll to position [260, 0]
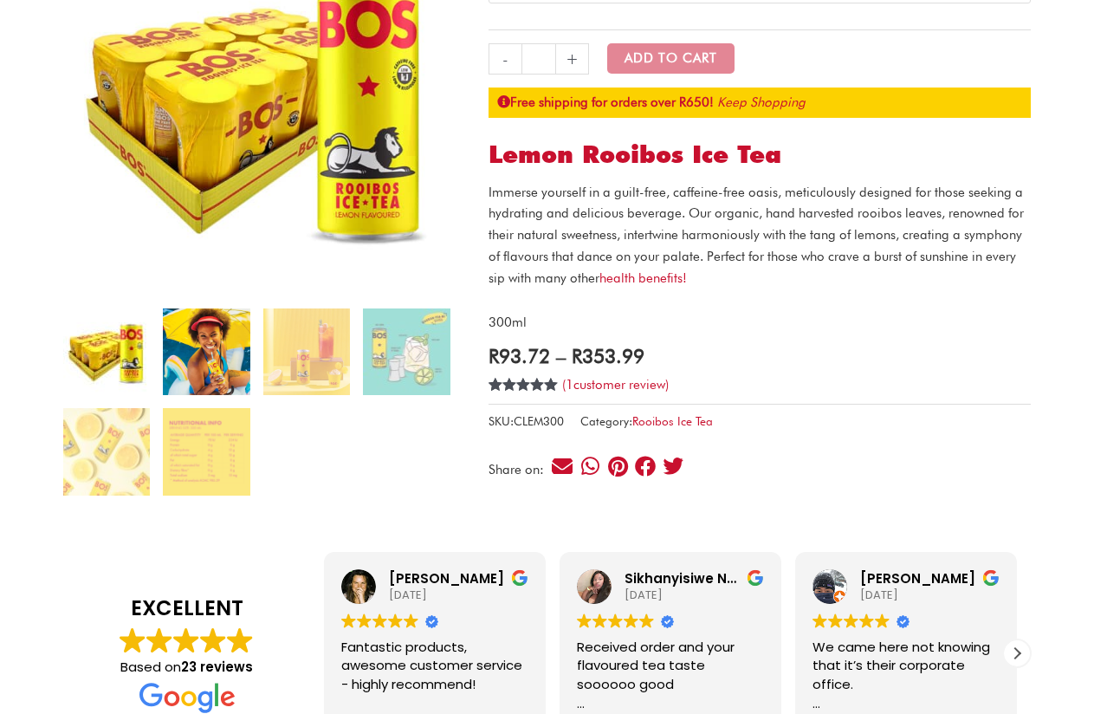
click at [211, 345] on img at bounding box center [206, 351] width 87 height 87
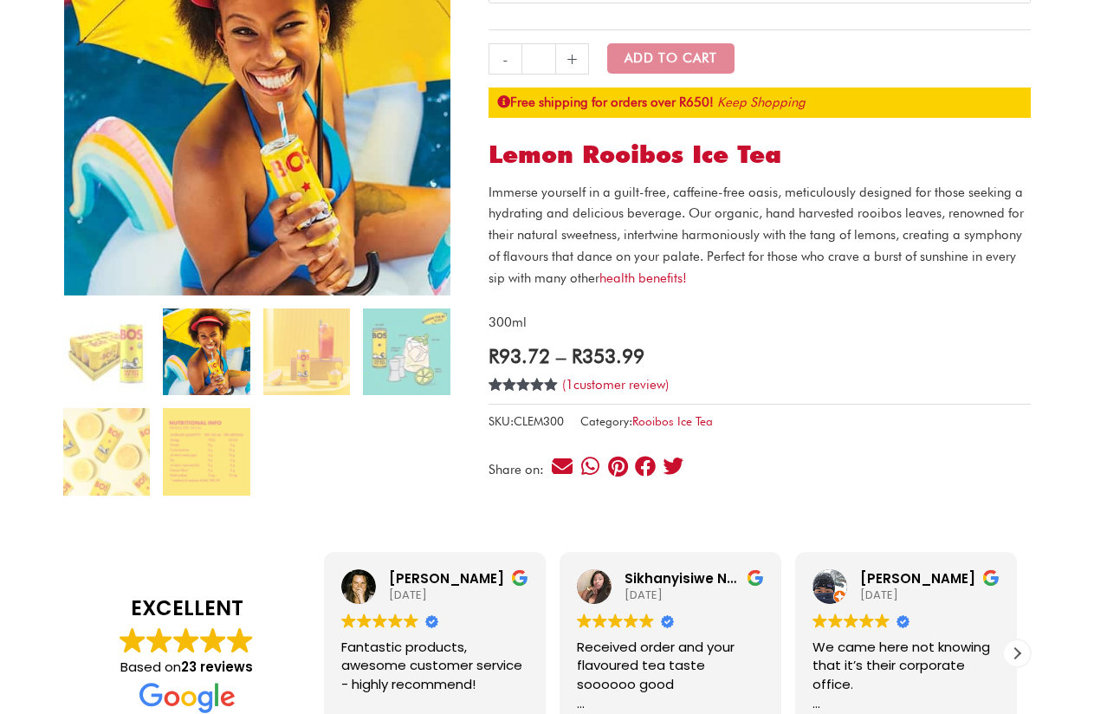
scroll to position [173, 0]
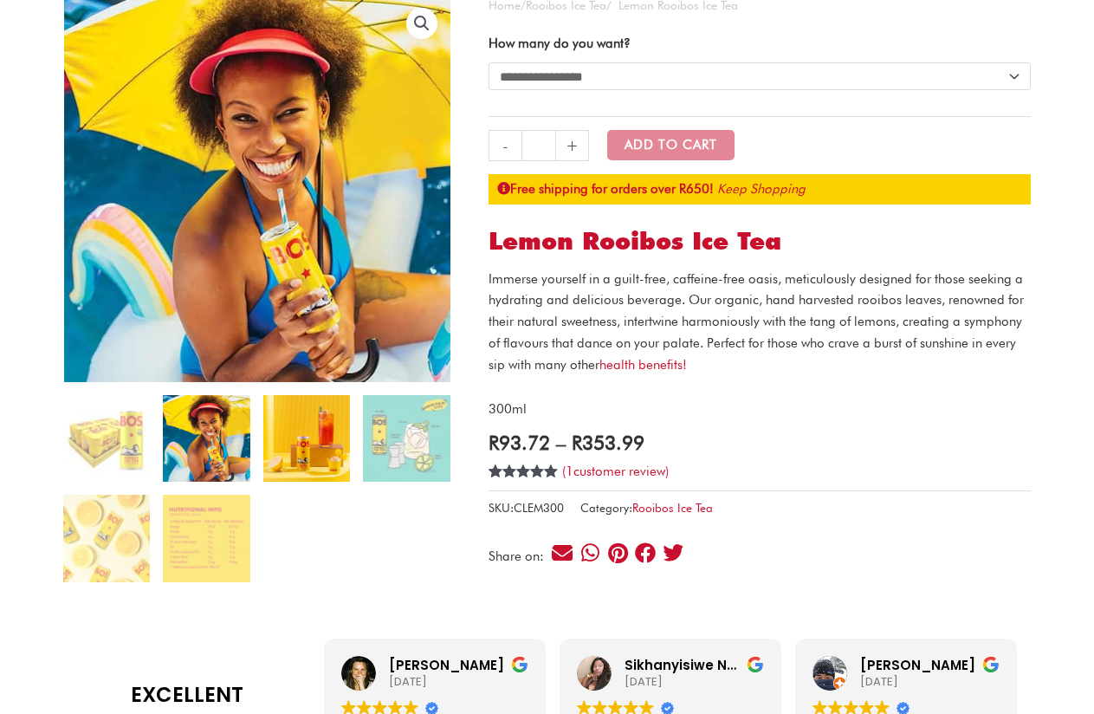
click at [321, 424] on img at bounding box center [306, 438] width 87 height 87
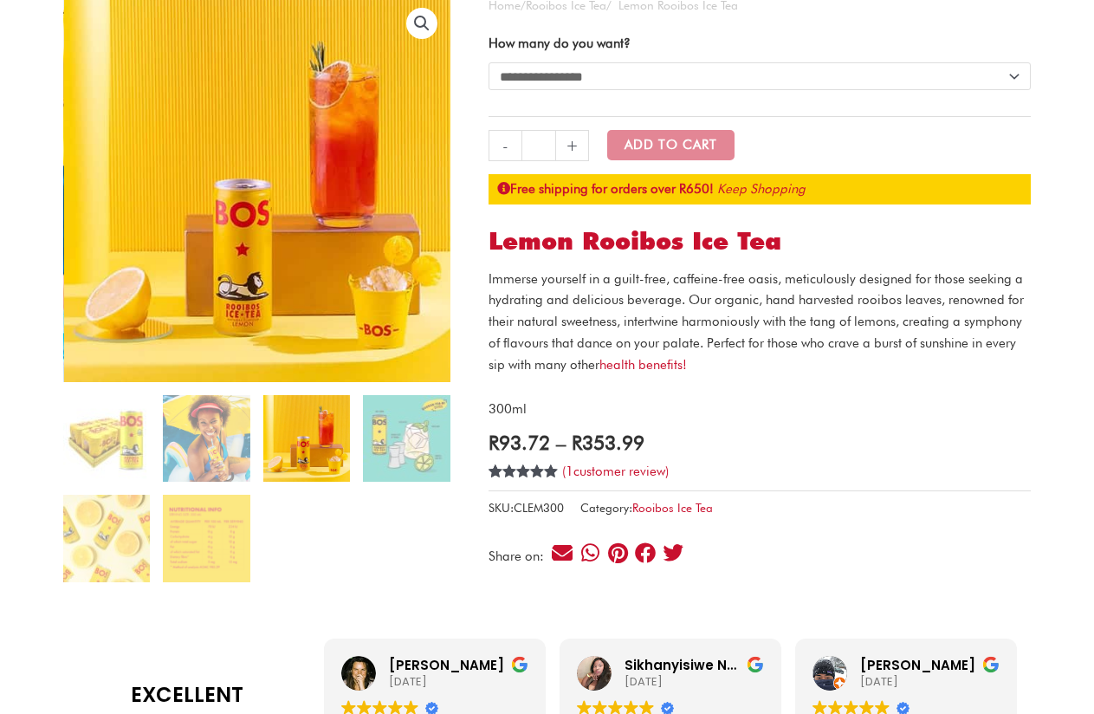
scroll to position [87, 0]
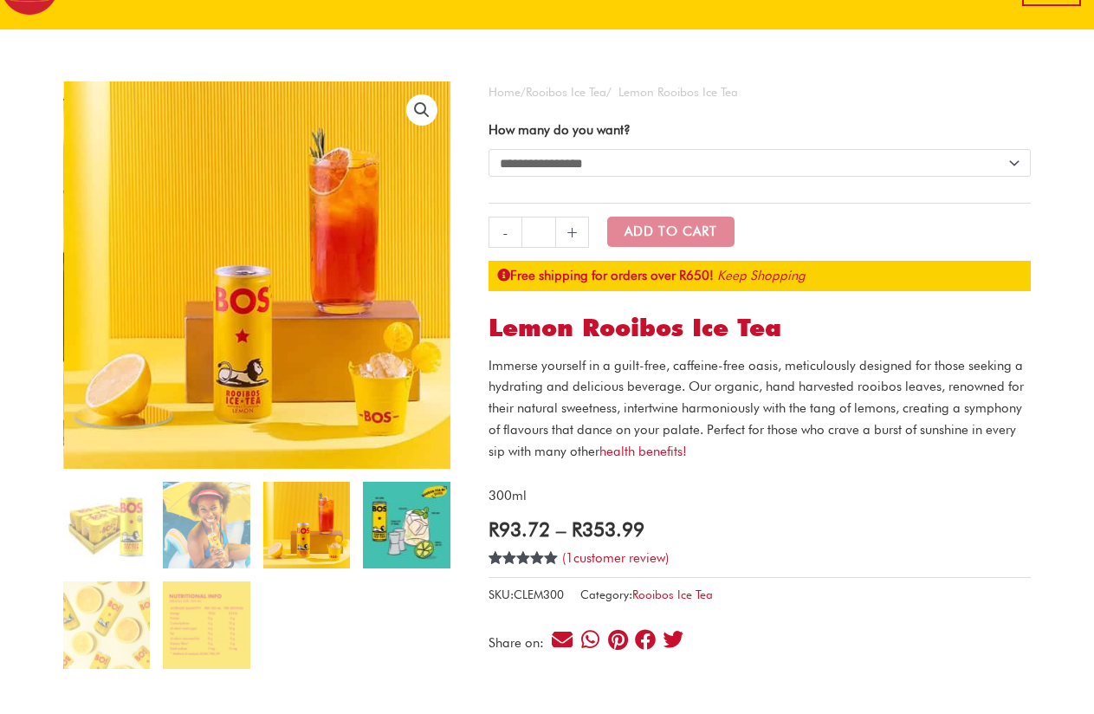
click at [399, 540] on img at bounding box center [406, 525] width 87 height 87
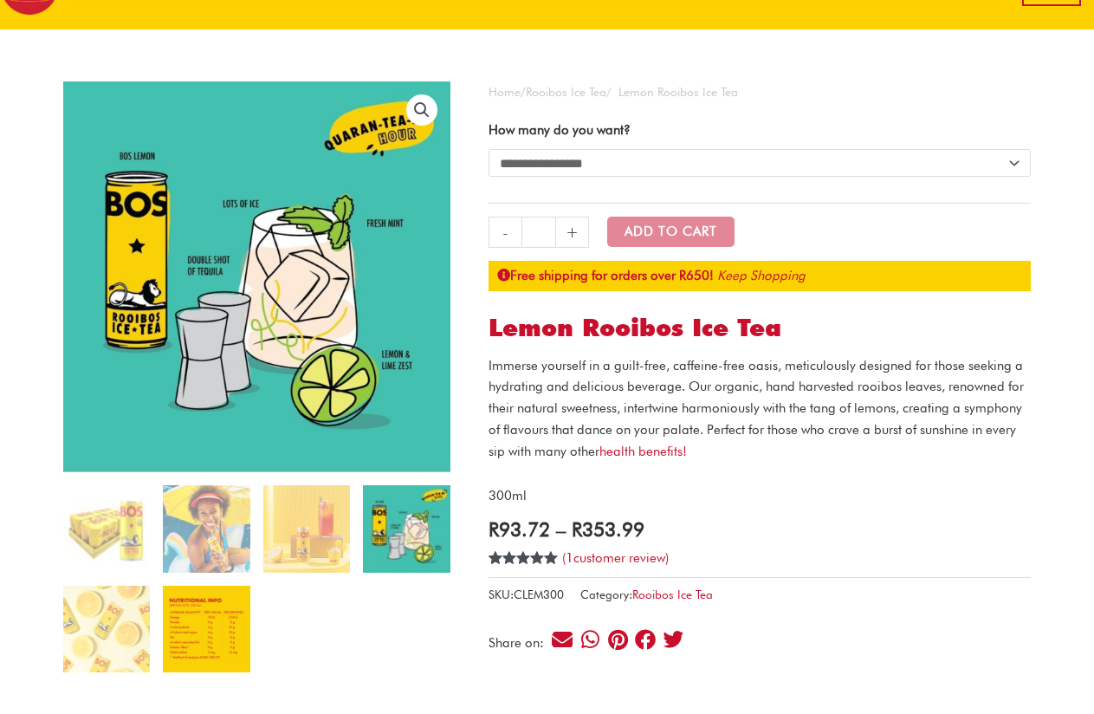
drag, startPoint x: 193, startPoint y: 622, endPoint x: 256, endPoint y: 387, distance: 242.9
click at [194, 622] on img at bounding box center [206, 629] width 87 height 87
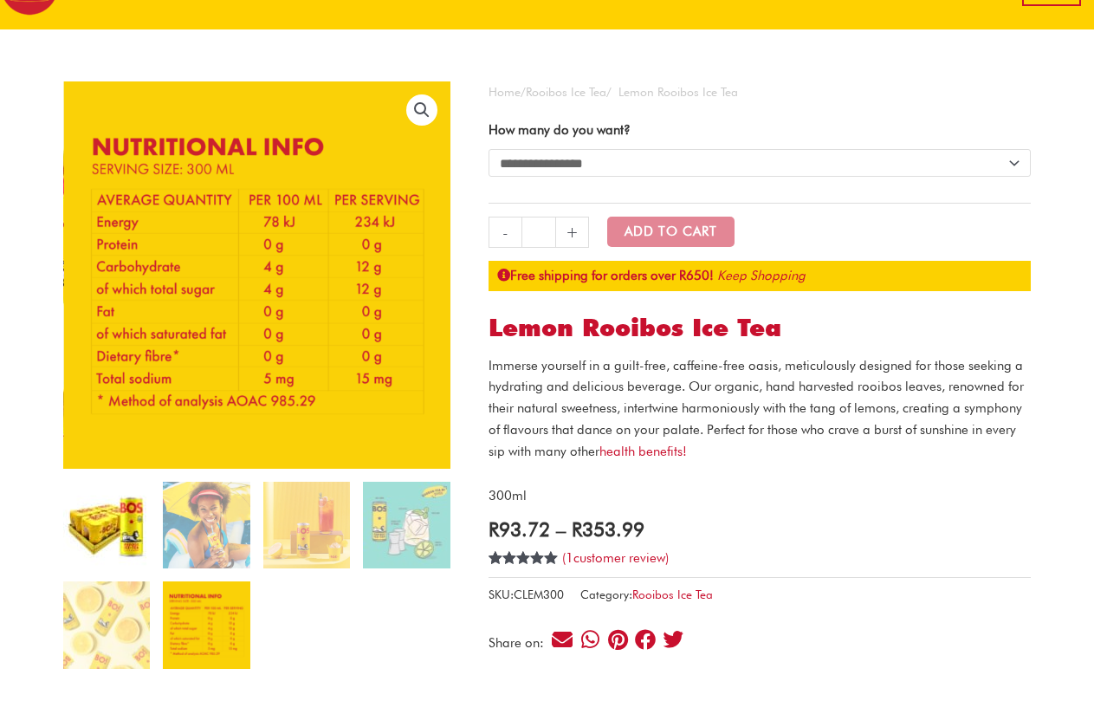
drag, startPoint x: 100, startPoint y: 515, endPoint x: 106, endPoint y: 507, distance: 10.1
click at [101, 516] on img at bounding box center [106, 525] width 87 height 87
